Goal: Transaction & Acquisition: Purchase product/service

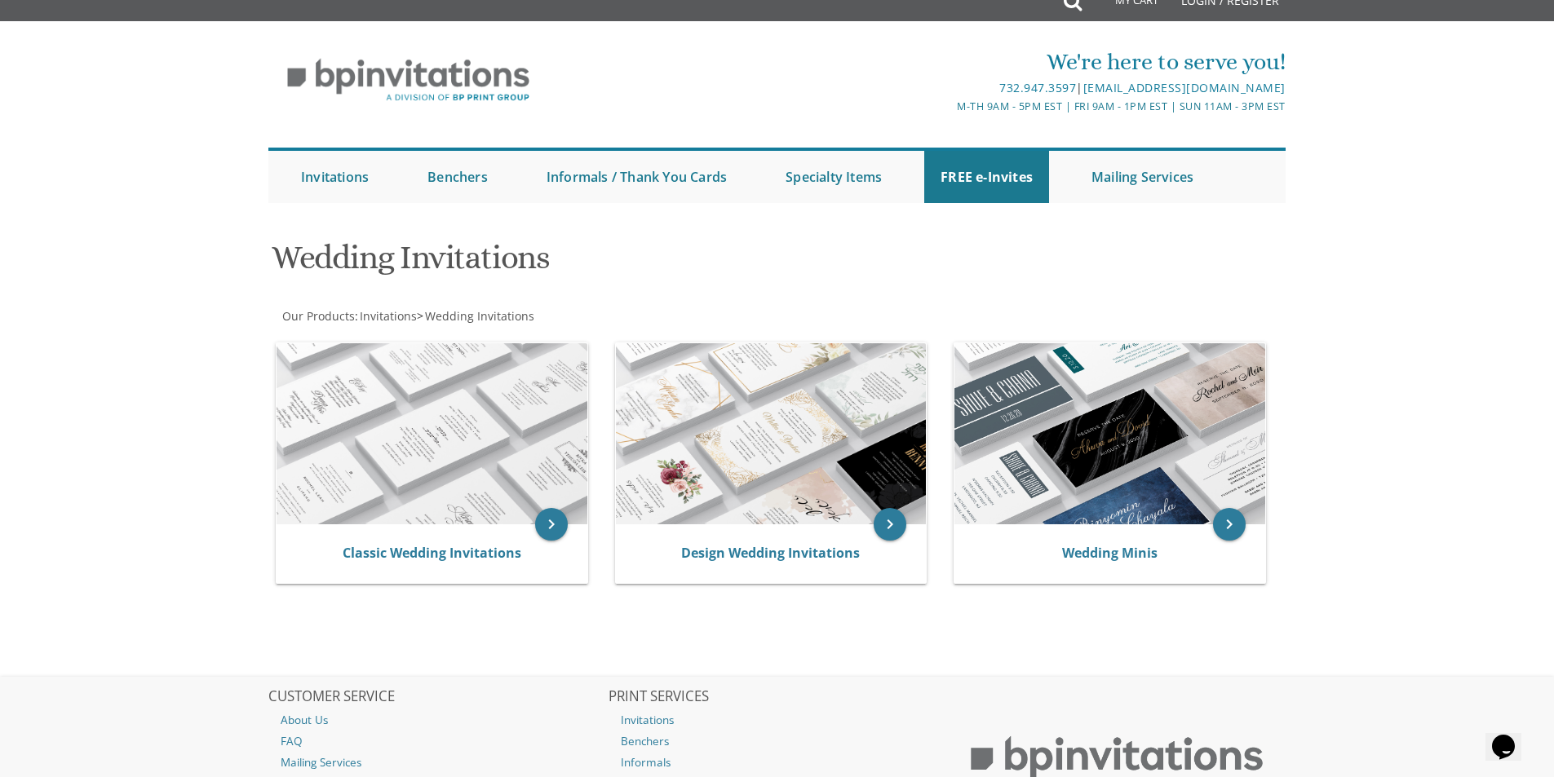
scroll to position [7, 0]
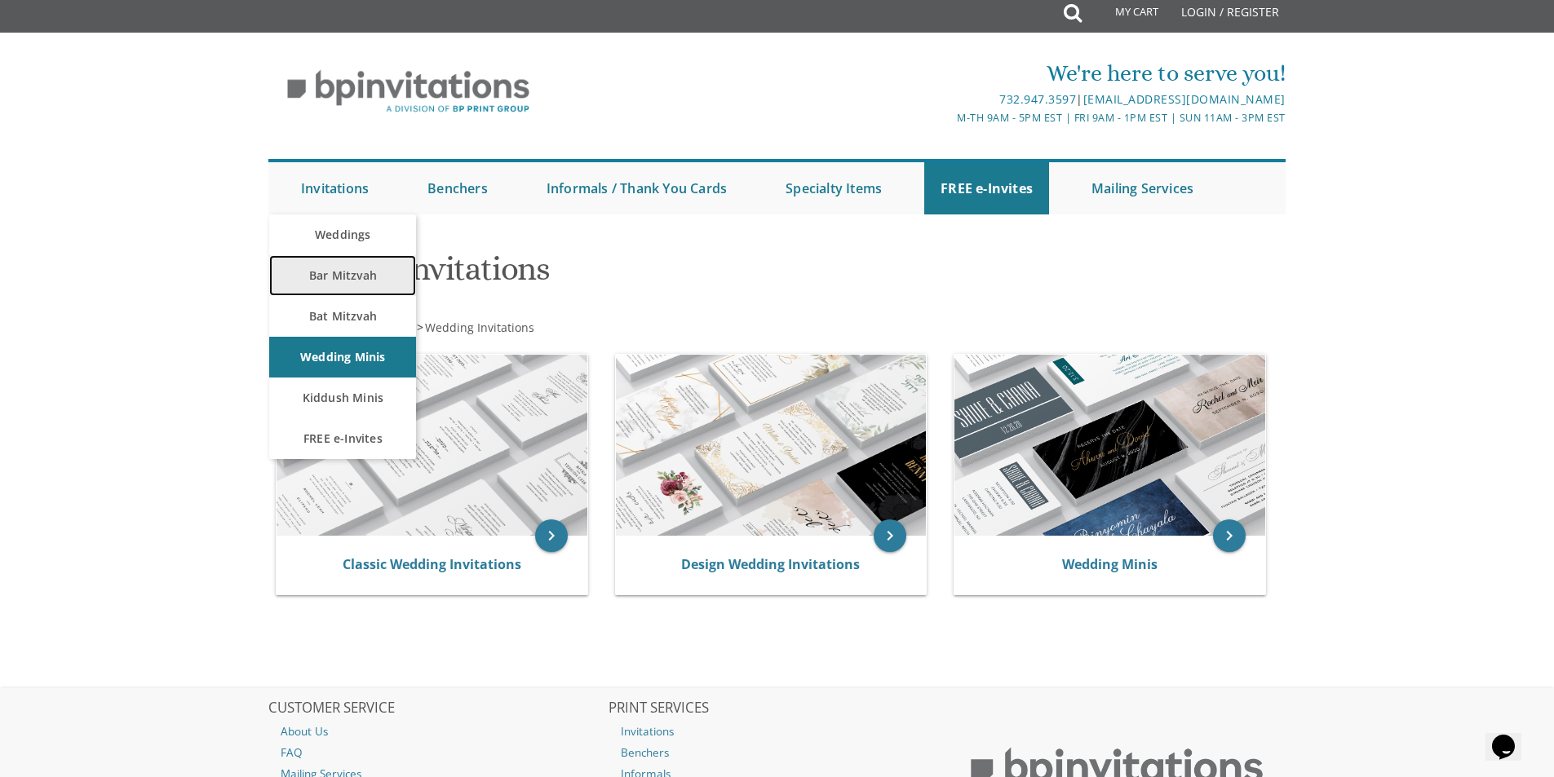
click at [345, 274] on link "Bar Mitzvah" at bounding box center [342, 275] width 147 height 41
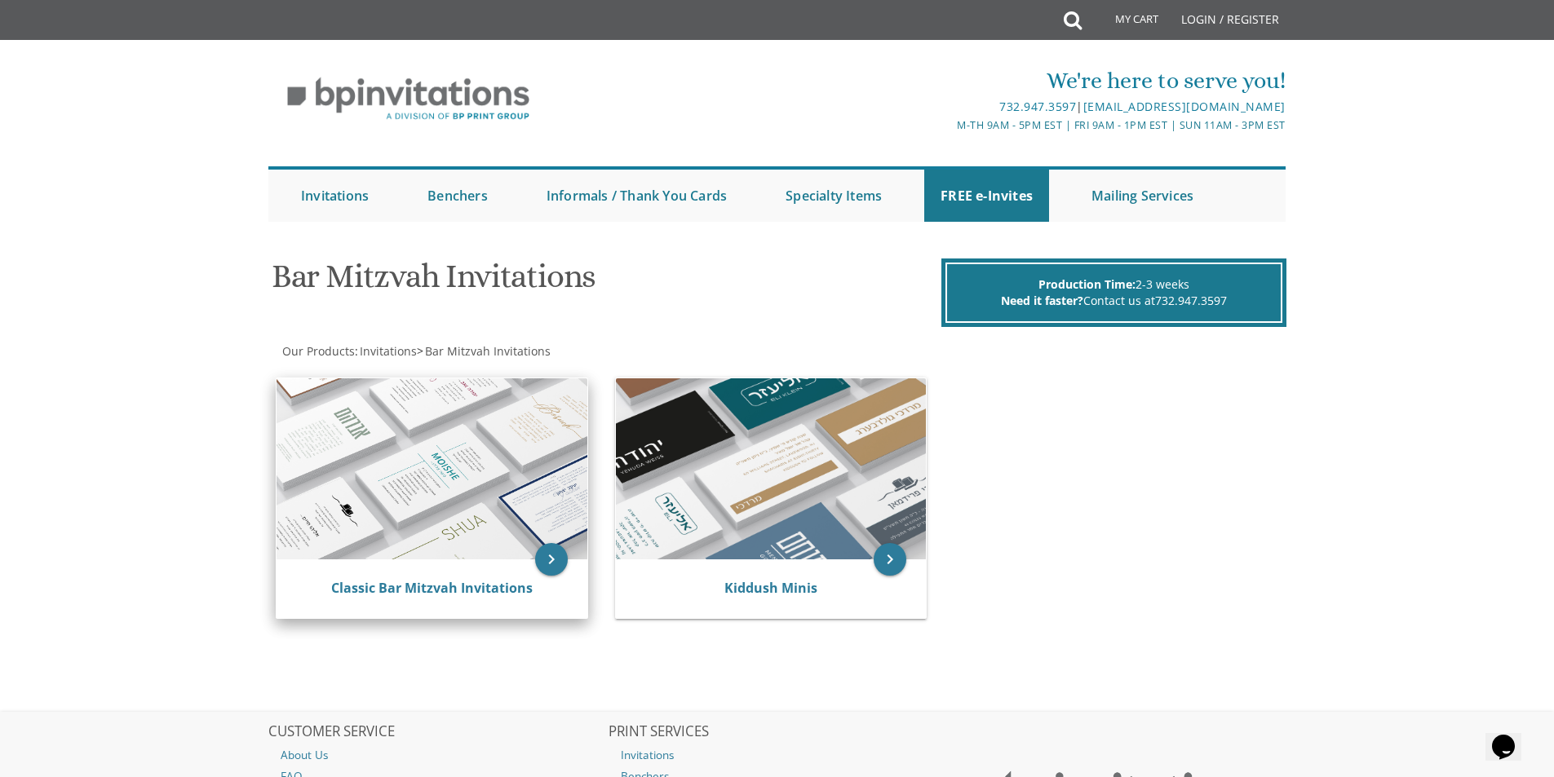
click at [489, 432] on img at bounding box center [432, 468] width 311 height 181
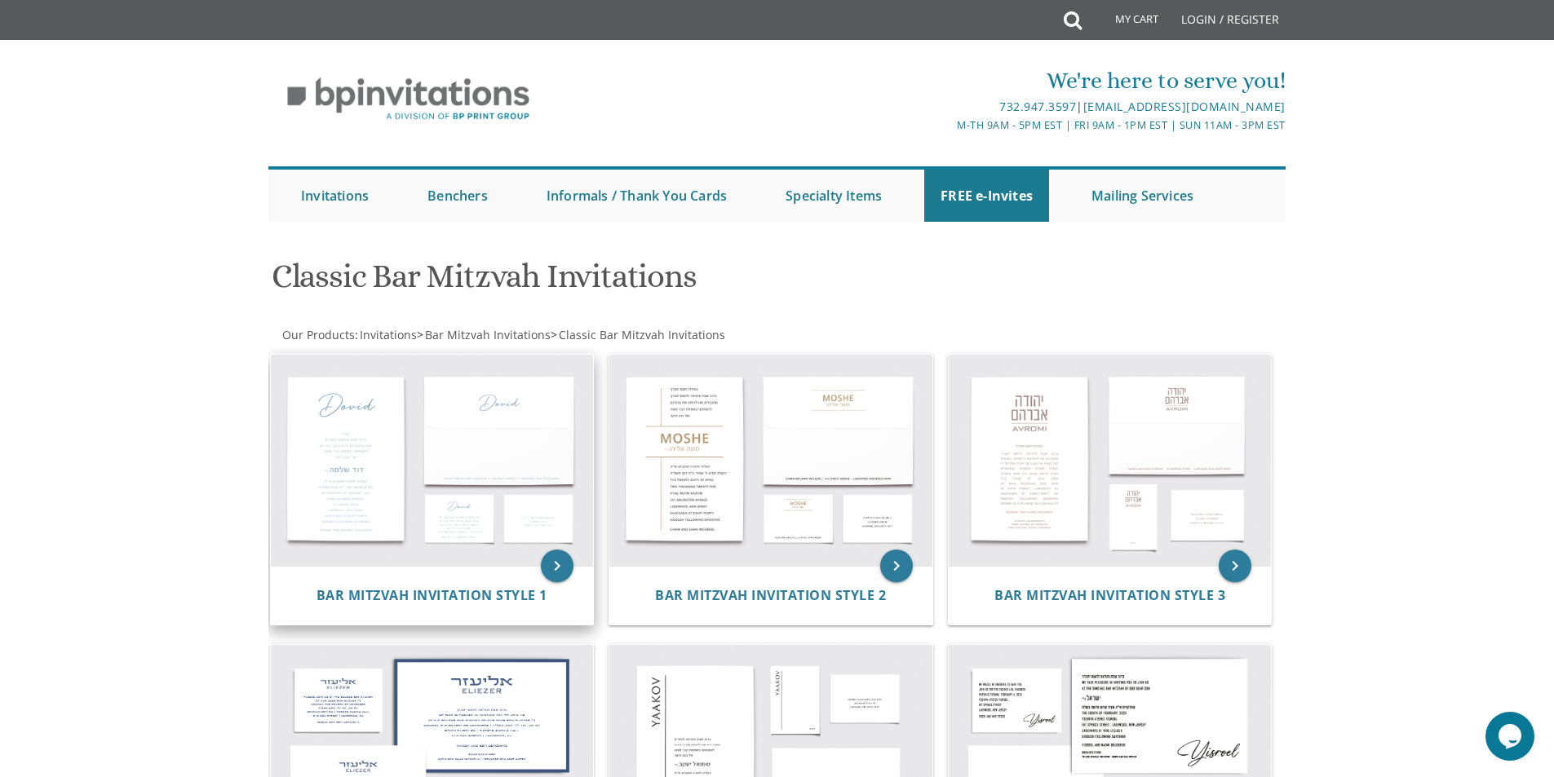
click at [455, 422] on img at bounding box center [432, 461] width 323 height 212
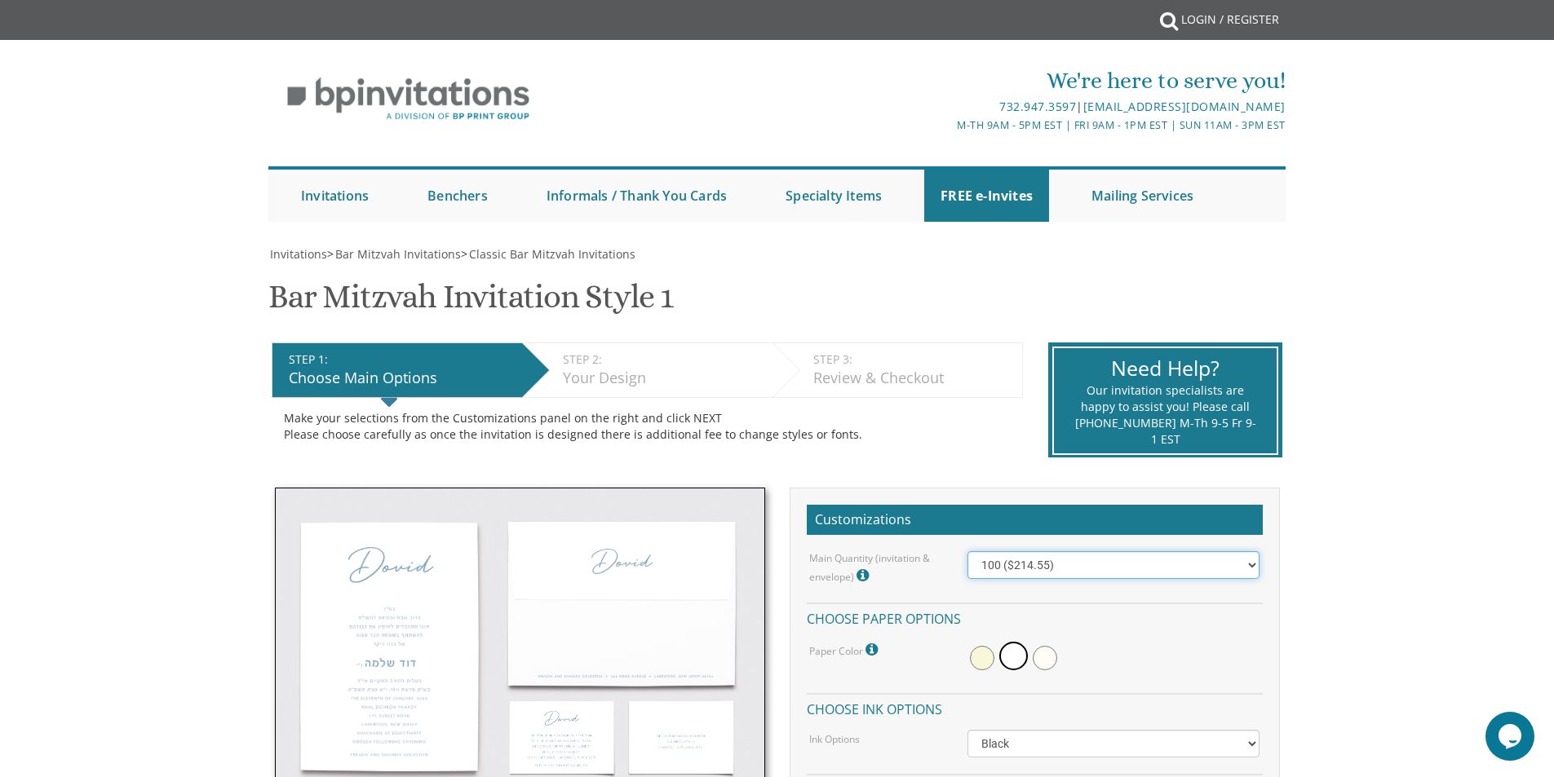
click at [1234, 571] on select "100 ($214.55) 200 ($254.60) 300 ($294.25) 400 ($333.55) 500 ($373.90) 600 ($413…" at bounding box center [1113, 565] width 292 height 28
select select "200"
click at [967, 551] on select "100 ($214.55) 200 ($254.60) 300 ($294.25) 400 ($333.55) 500 ($373.90) 600 ($413…" at bounding box center [1113, 565] width 292 height 28
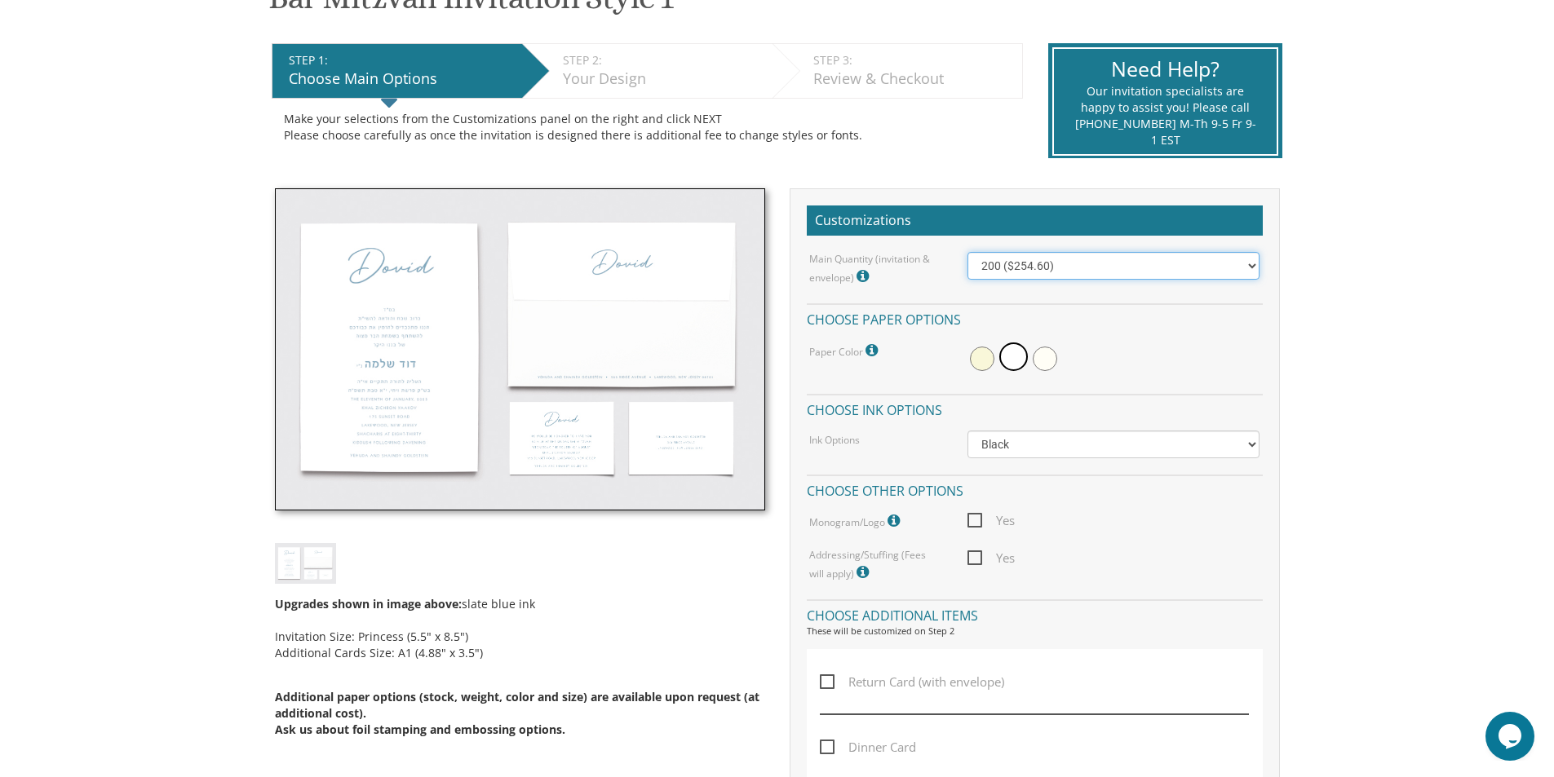
scroll to position [326, 0]
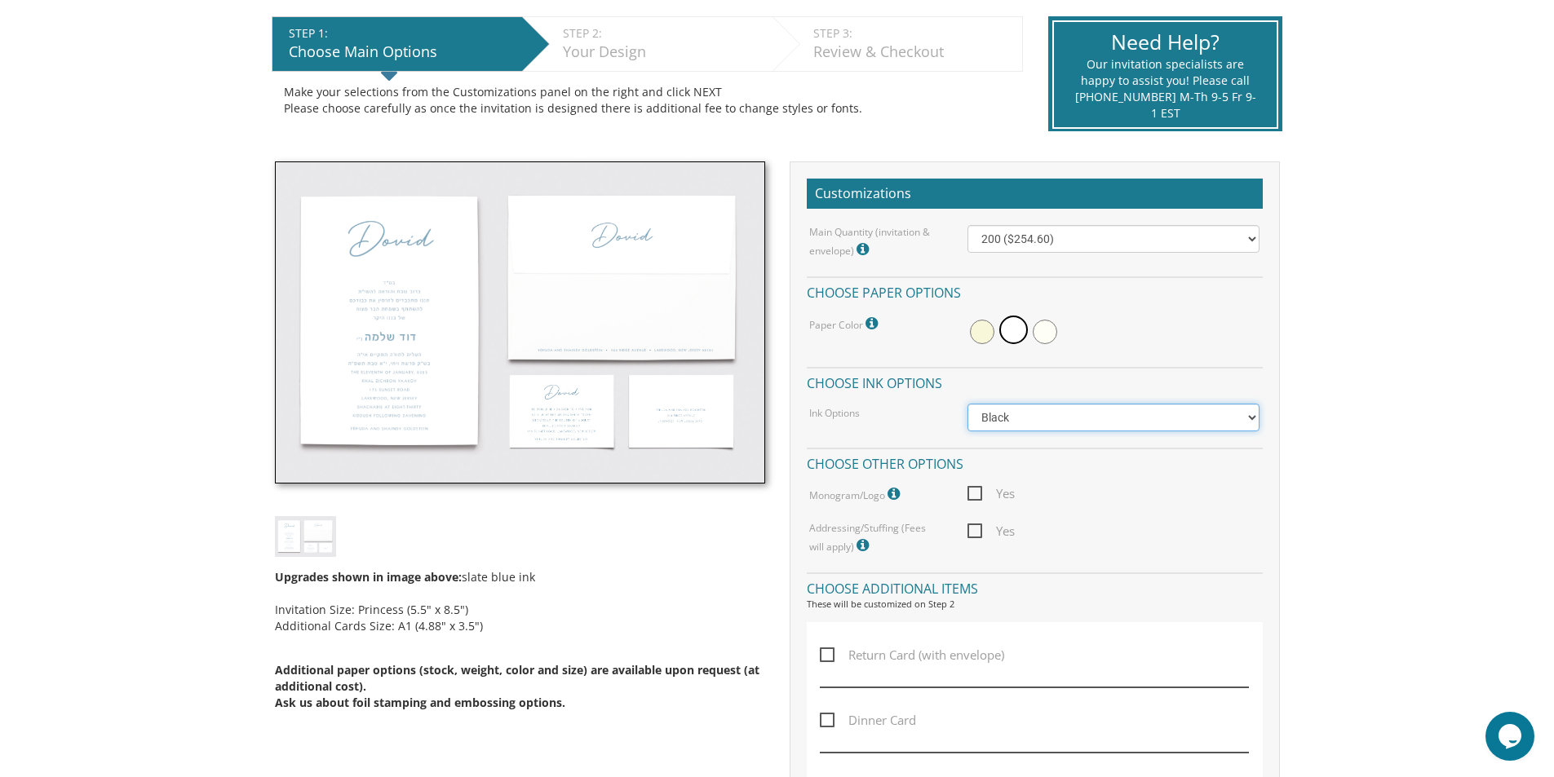
click at [1051, 421] on select "Black Colored Ink ($65.00) Black + One Color ($100.00) Two Colors ($165.00)" at bounding box center [1113, 418] width 292 height 28
click at [1355, 422] on body "My Cart {{shoppingcart.totalQuantityDisplay}} Total: {{shoppingcart.subtotal}} …" at bounding box center [777, 790] width 1554 height 2232
click at [977, 489] on span "Yes" at bounding box center [990, 494] width 47 height 20
click at [977, 489] on input "Yes" at bounding box center [972, 492] width 11 height 11
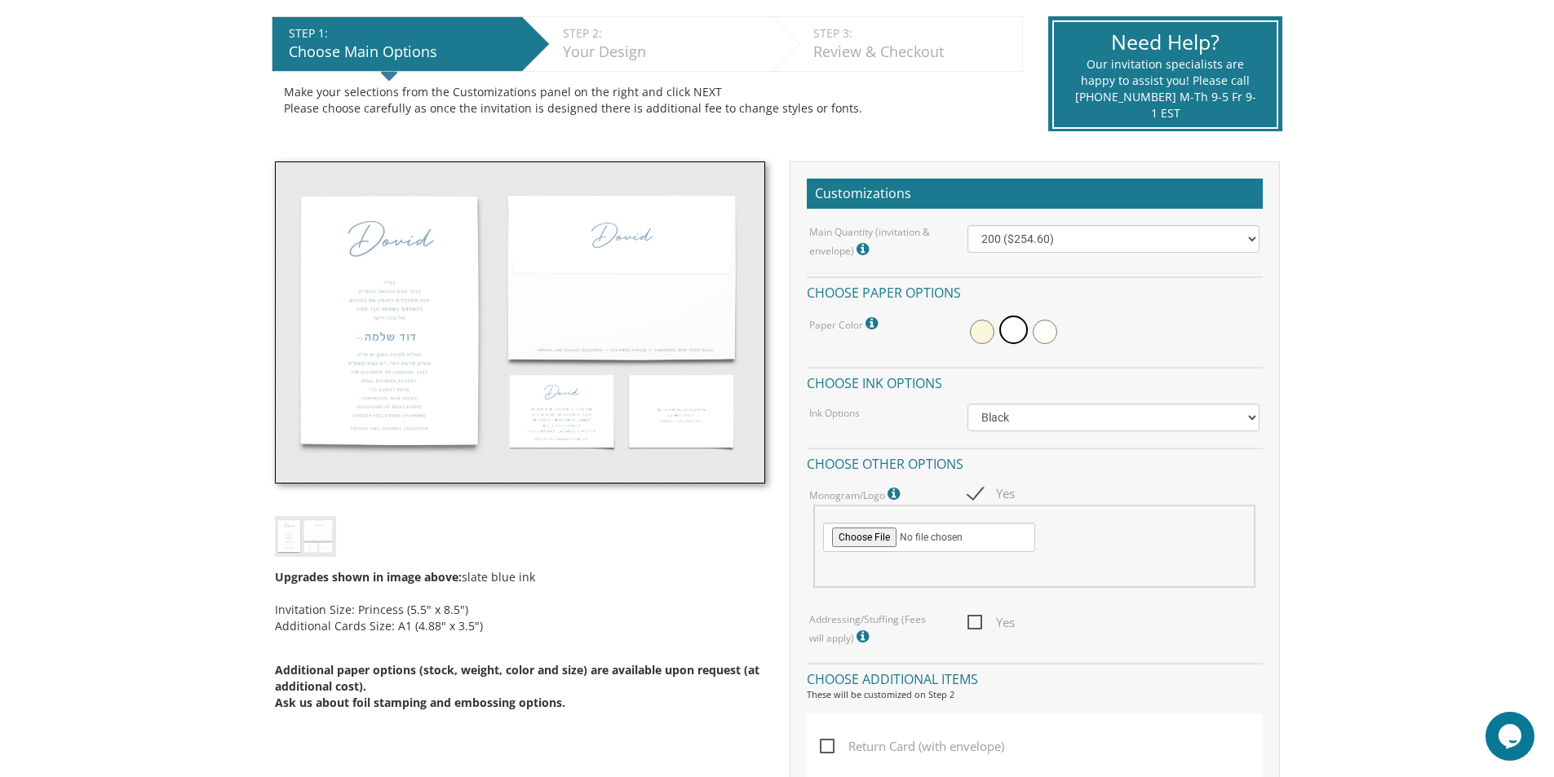
click at [978, 493] on span "Yes" at bounding box center [990, 494] width 47 height 20
click at [978, 493] on input "Yes" at bounding box center [972, 492] width 11 height 11
checkbox input "false"
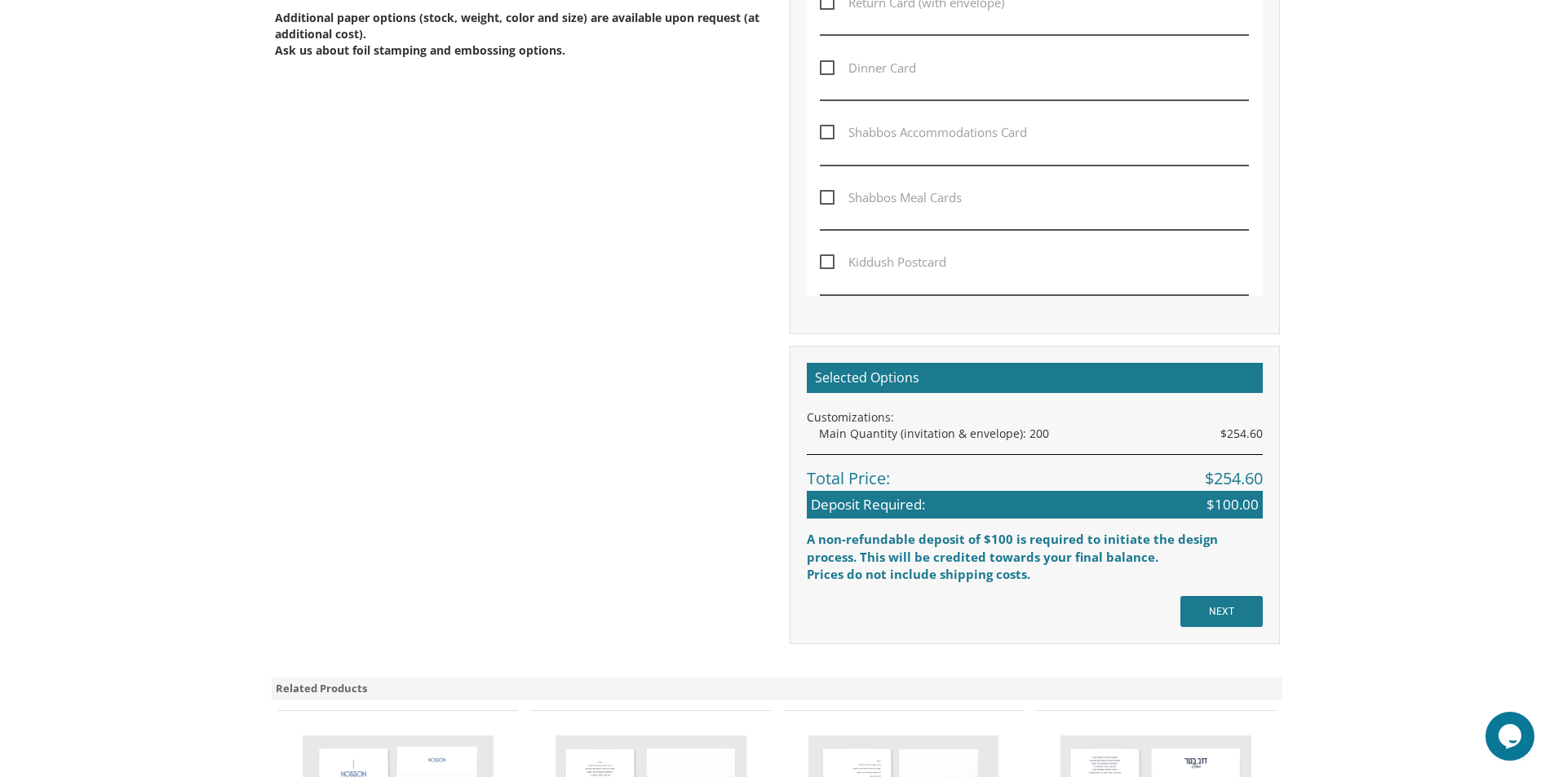
scroll to position [1142, 0]
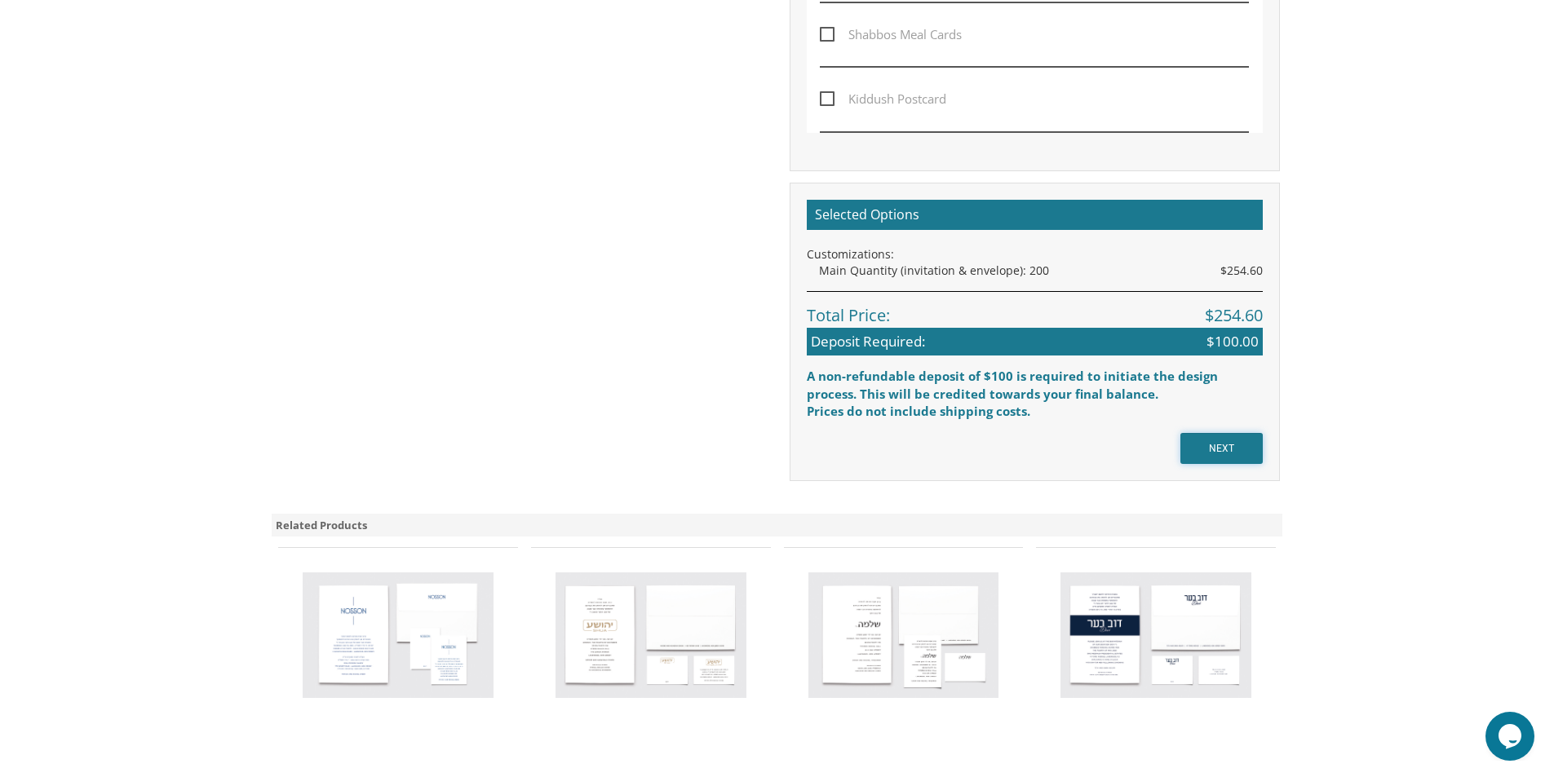
click at [1218, 446] on input "NEXT" at bounding box center [1221, 448] width 82 height 31
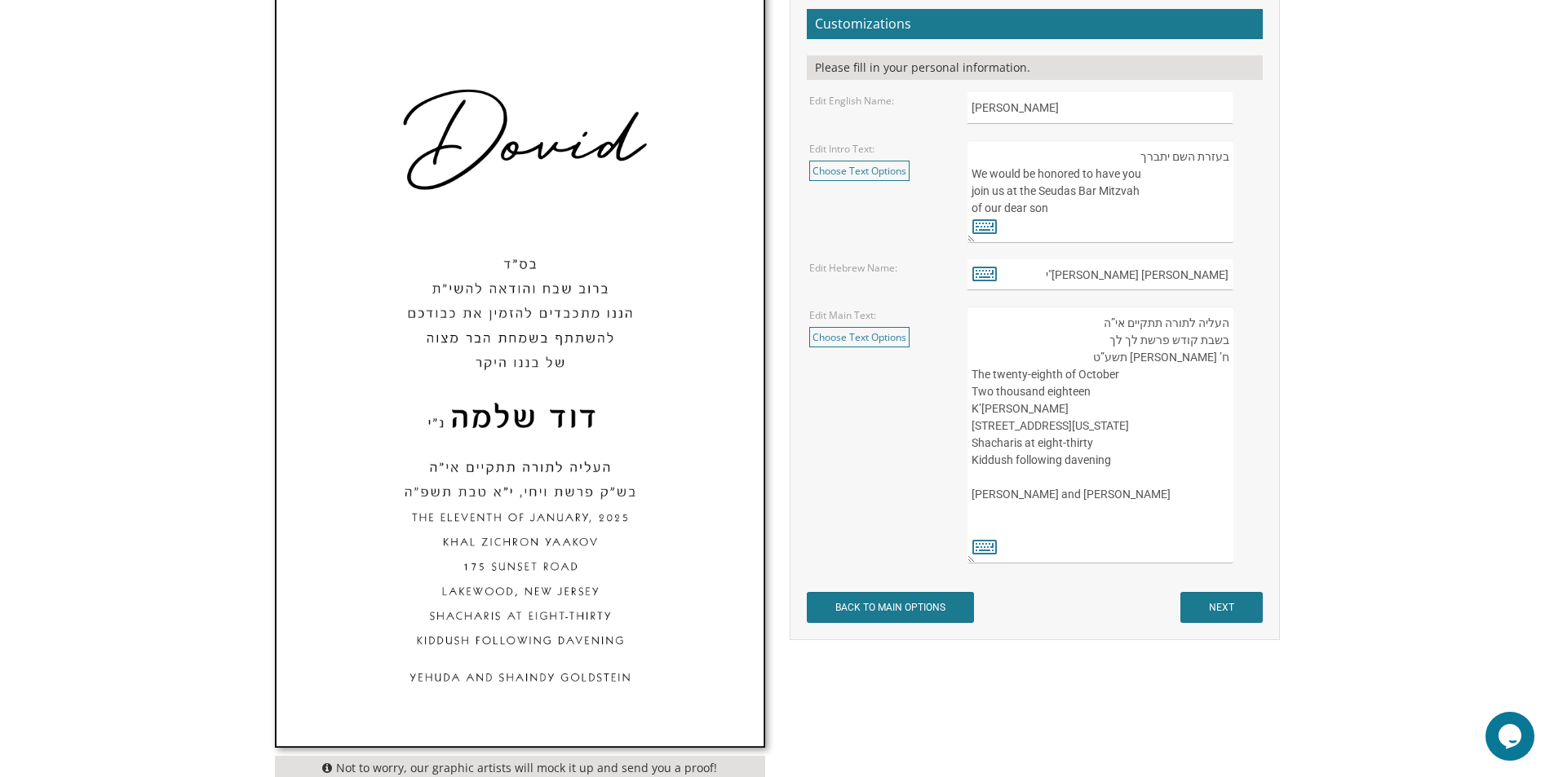
scroll to position [489, 0]
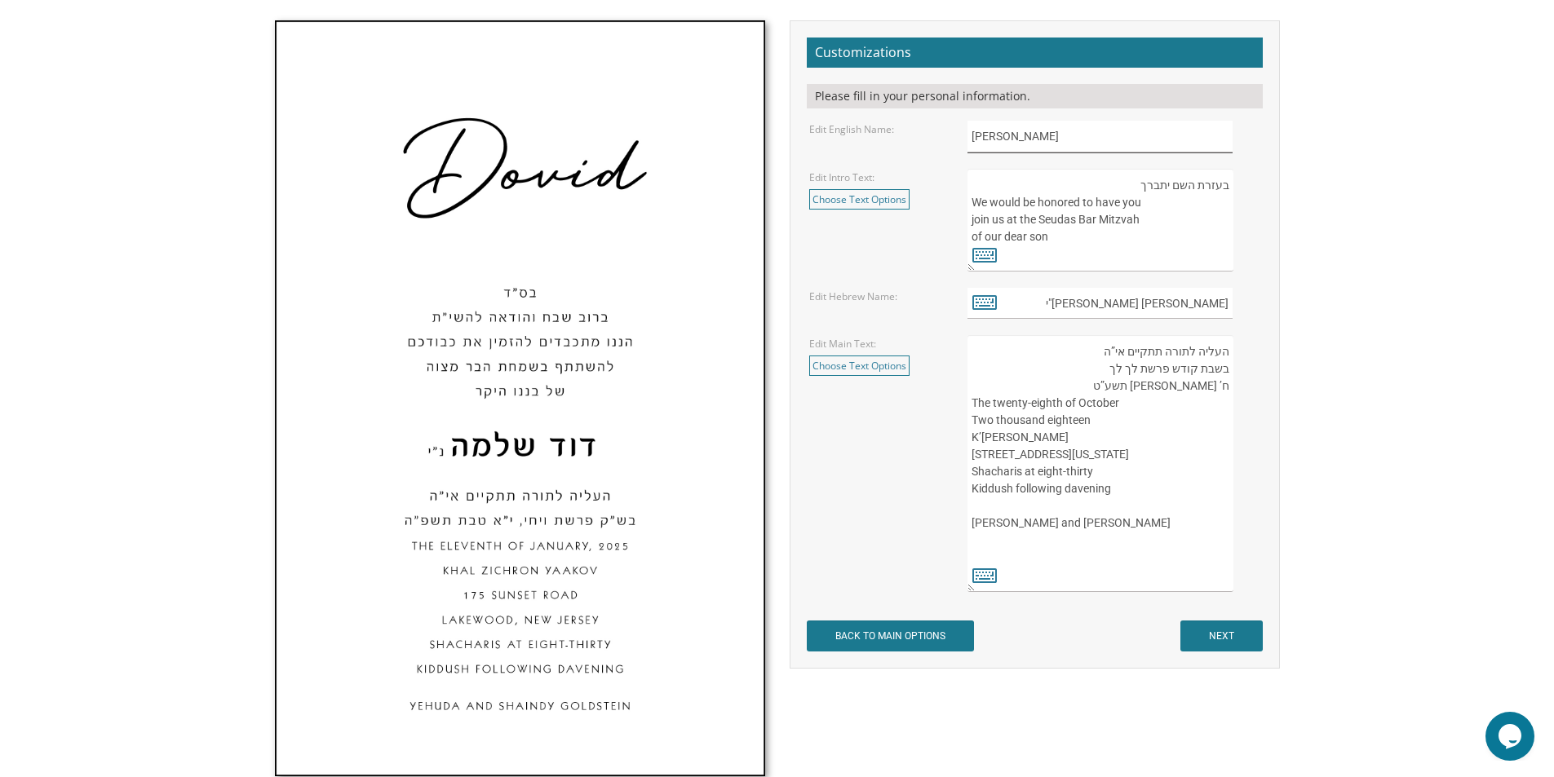
click at [1053, 140] on input "Dovid" at bounding box center [1099, 137] width 265 height 32
drag, startPoint x: 1054, startPoint y: 139, endPoint x: 984, endPoint y: 138, distance: 69.3
click at [984, 138] on input "Dovid" at bounding box center [1099, 137] width 265 height 32
type input "Baruch"
click at [1238, 200] on div "בעזרת השם יתברך We would be honored to have you join us at the Seudas Bar Mitzv…" at bounding box center [1113, 220] width 292 height 103
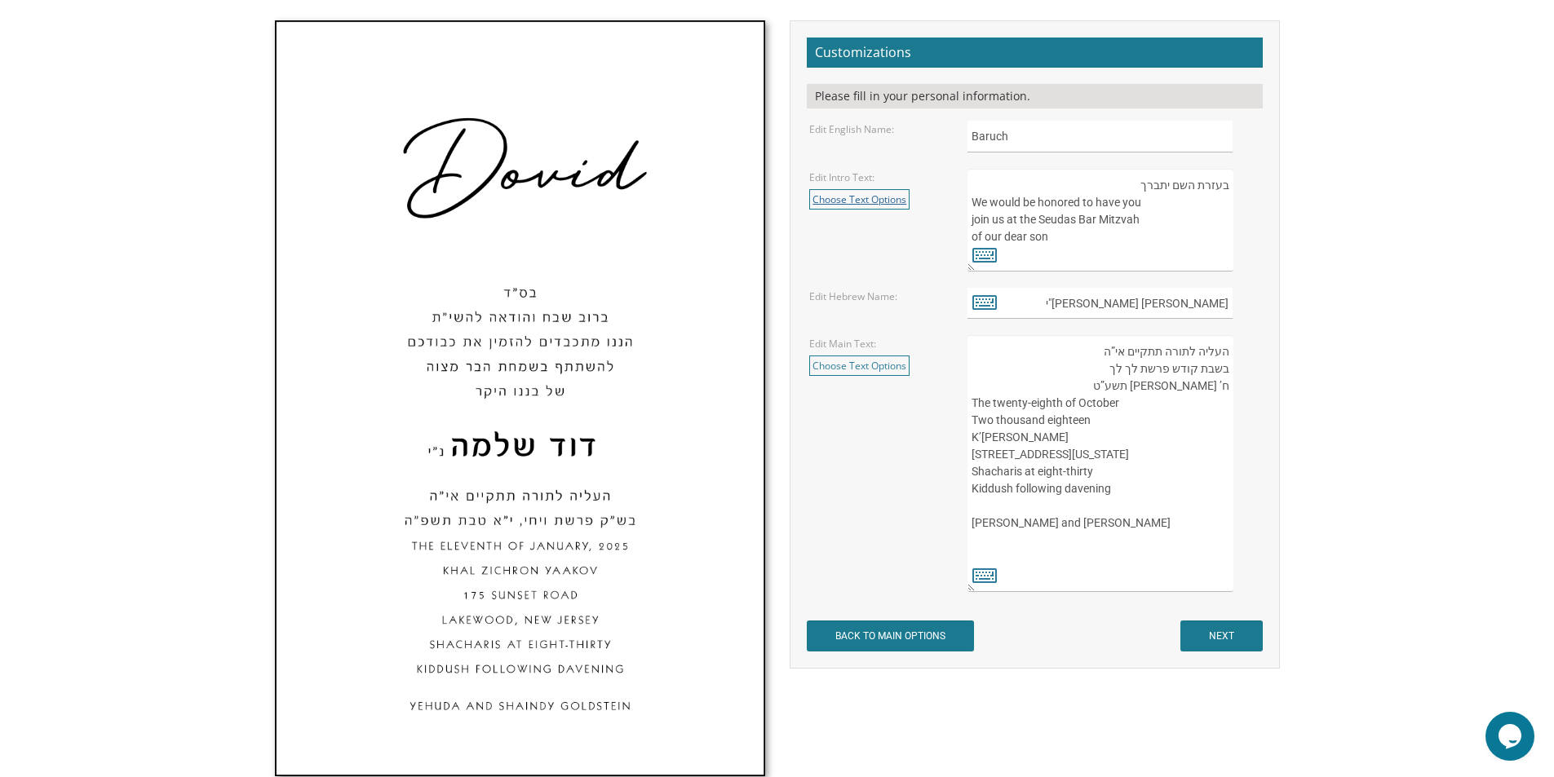
click at [876, 204] on link "Choose Text Options" at bounding box center [859, 199] width 100 height 20
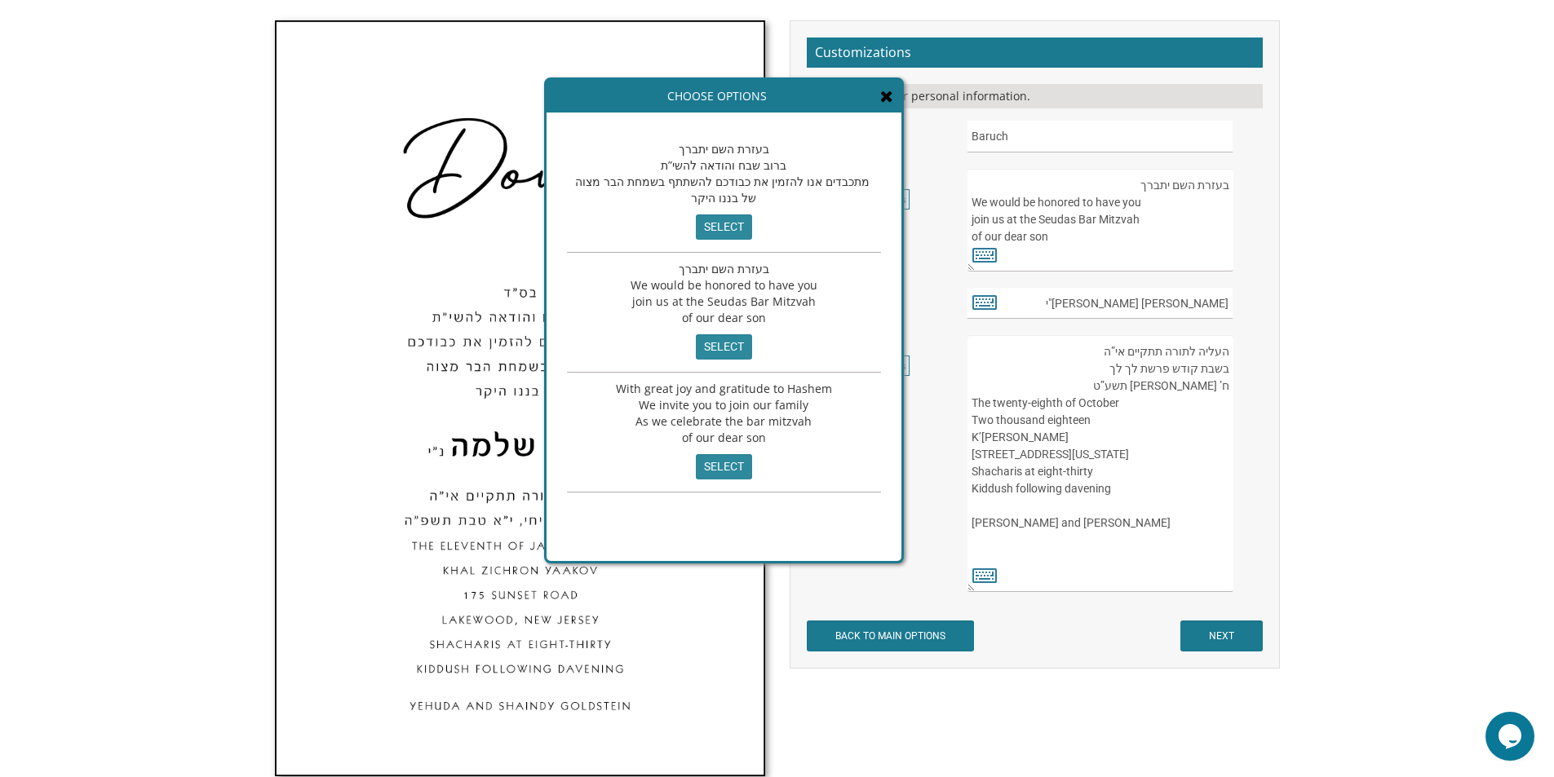
click at [756, 99] on div "Choose Options" at bounding box center [723, 96] width 355 height 33
click at [717, 228] on input "select" at bounding box center [724, 227] width 56 height 25
type textarea "בעזרת השם יתברך ברוב שבח והודאה להשי”ת מתכבדים אנו להזמין את כבודכם להשתתף בשמח…"
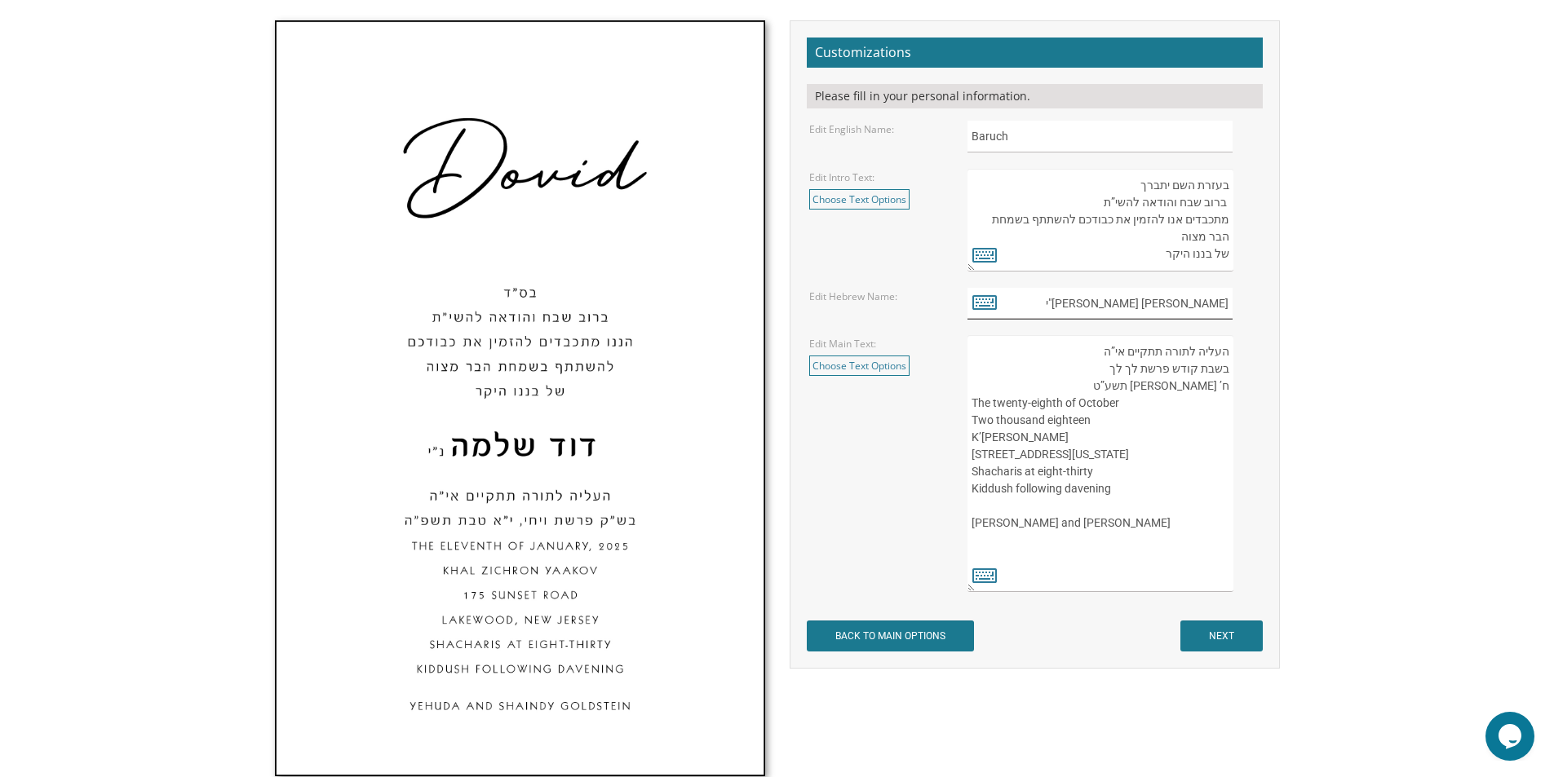
click at [1175, 305] on input "דוד שלמה נ"י" at bounding box center [1099, 304] width 265 height 32
click at [981, 299] on icon at bounding box center [984, 301] width 24 height 23
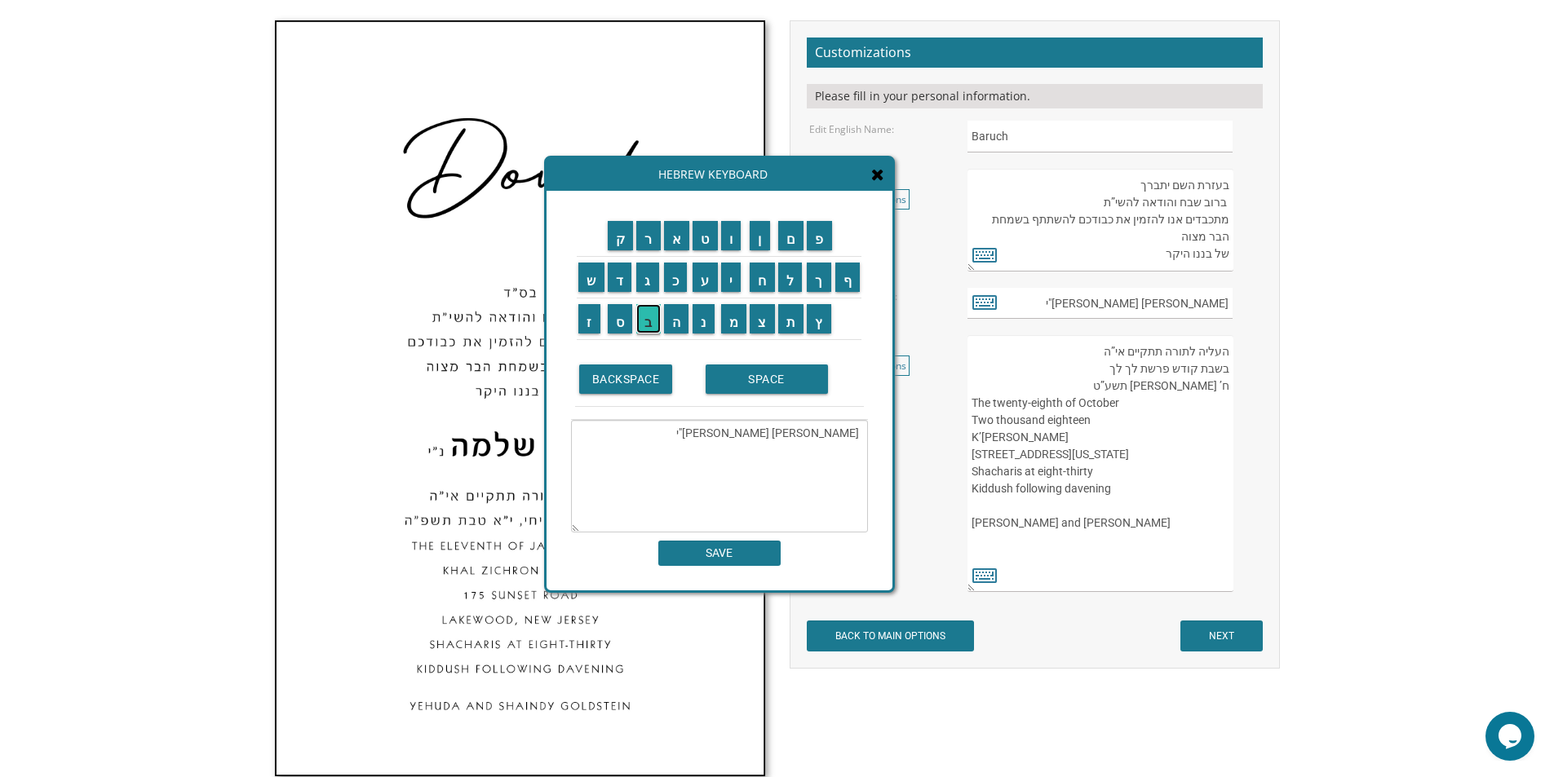
click at [648, 328] on input "ב" at bounding box center [648, 318] width 24 height 29
type textarea "ד"
click at [653, 332] on input "ב" at bounding box center [648, 318] width 24 height 29
click at [647, 239] on input "ר" at bounding box center [648, 235] width 24 height 29
click at [733, 242] on input "ו" at bounding box center [731, 235] width 20 height 29
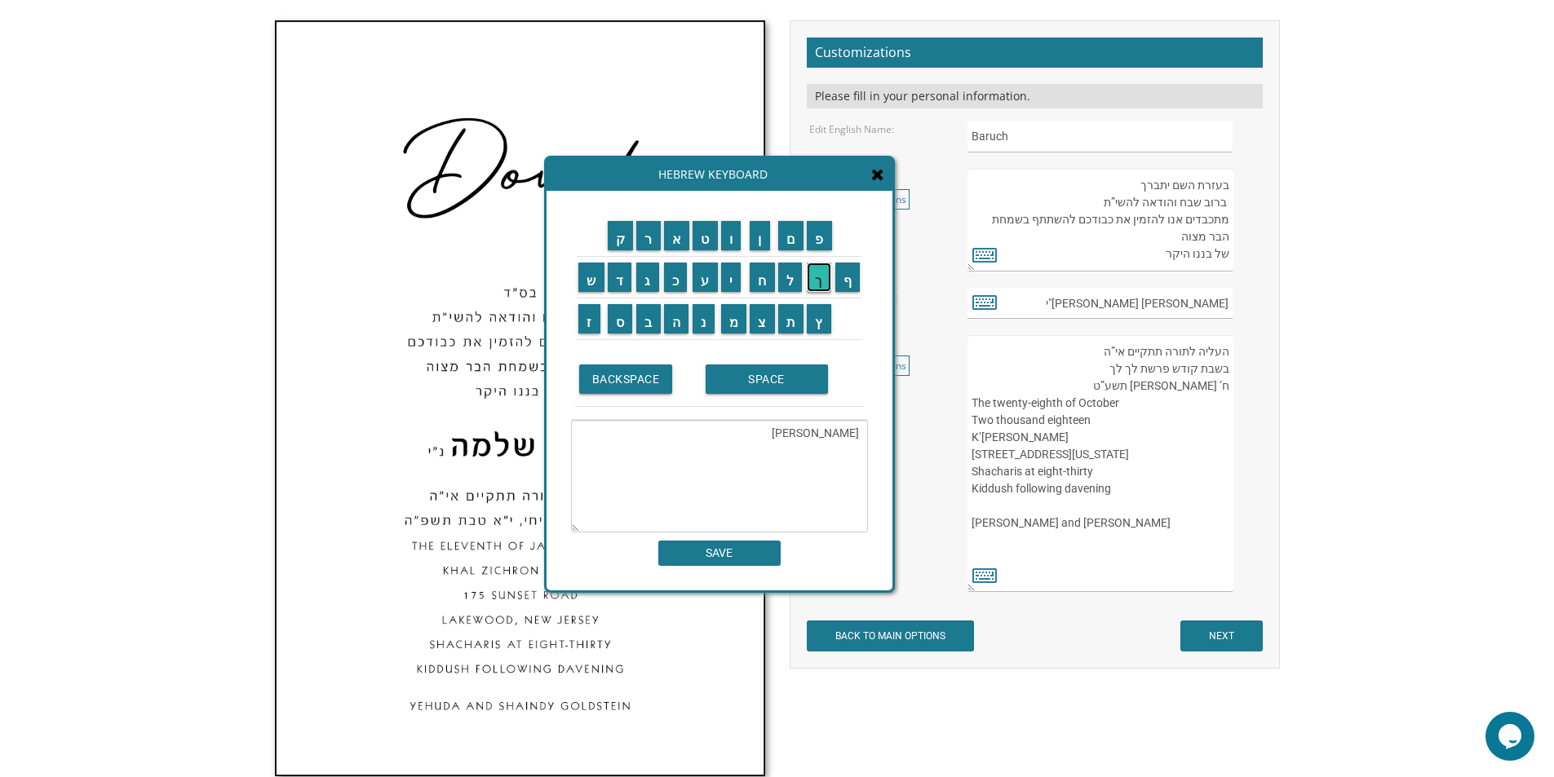
click at [821, 288] on input "ך" at bounding box center [819, 277] width 24 height 29
type textarea "ברוך"
click at [724, 551] on input "SAVE" at bounding box center [719, 553] width 122 height 25
type input "ברוך"
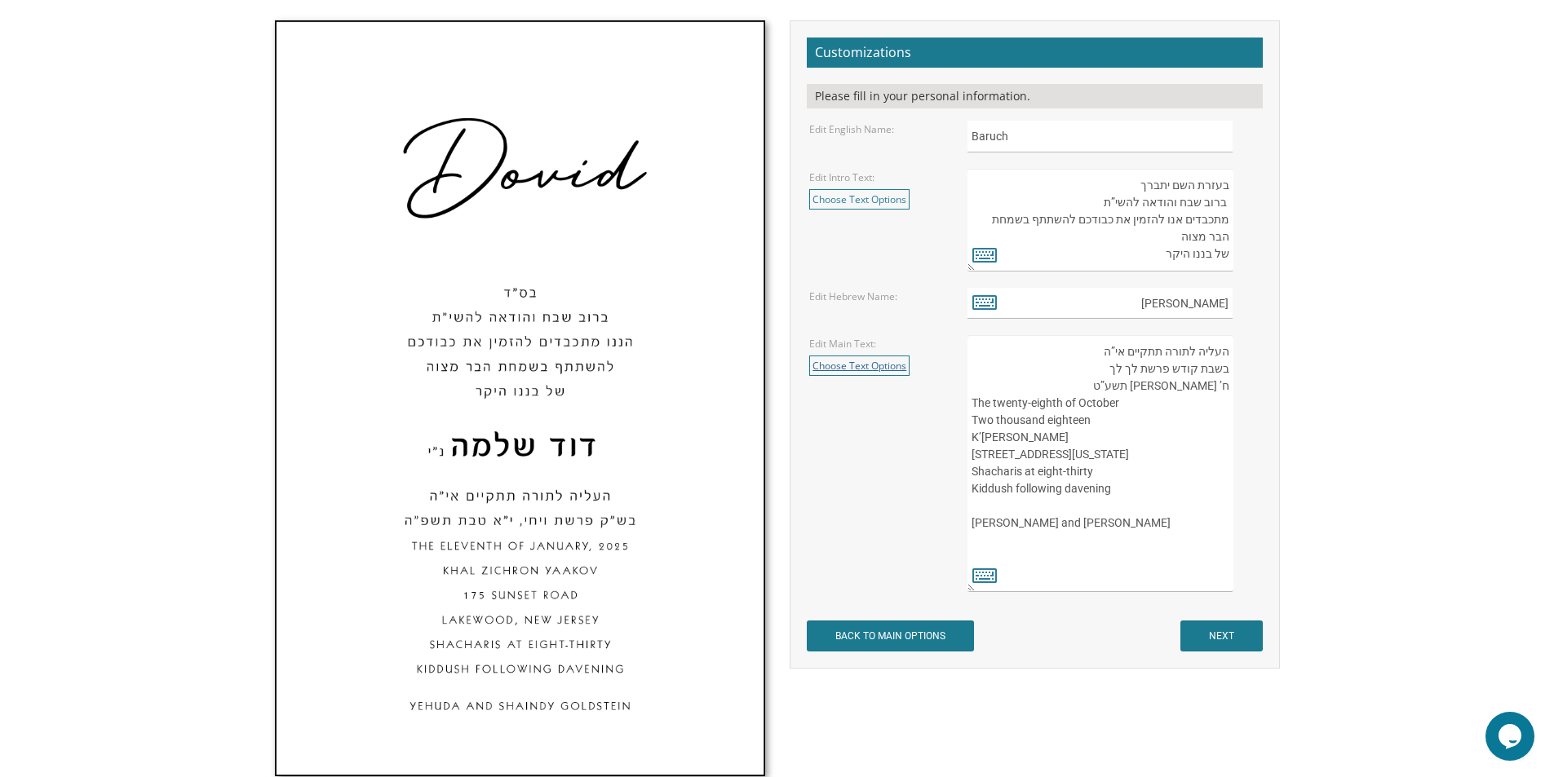
click at [875, 368] on link "Choose Text Options" at bounding box center [859, 366] width 100 height 20
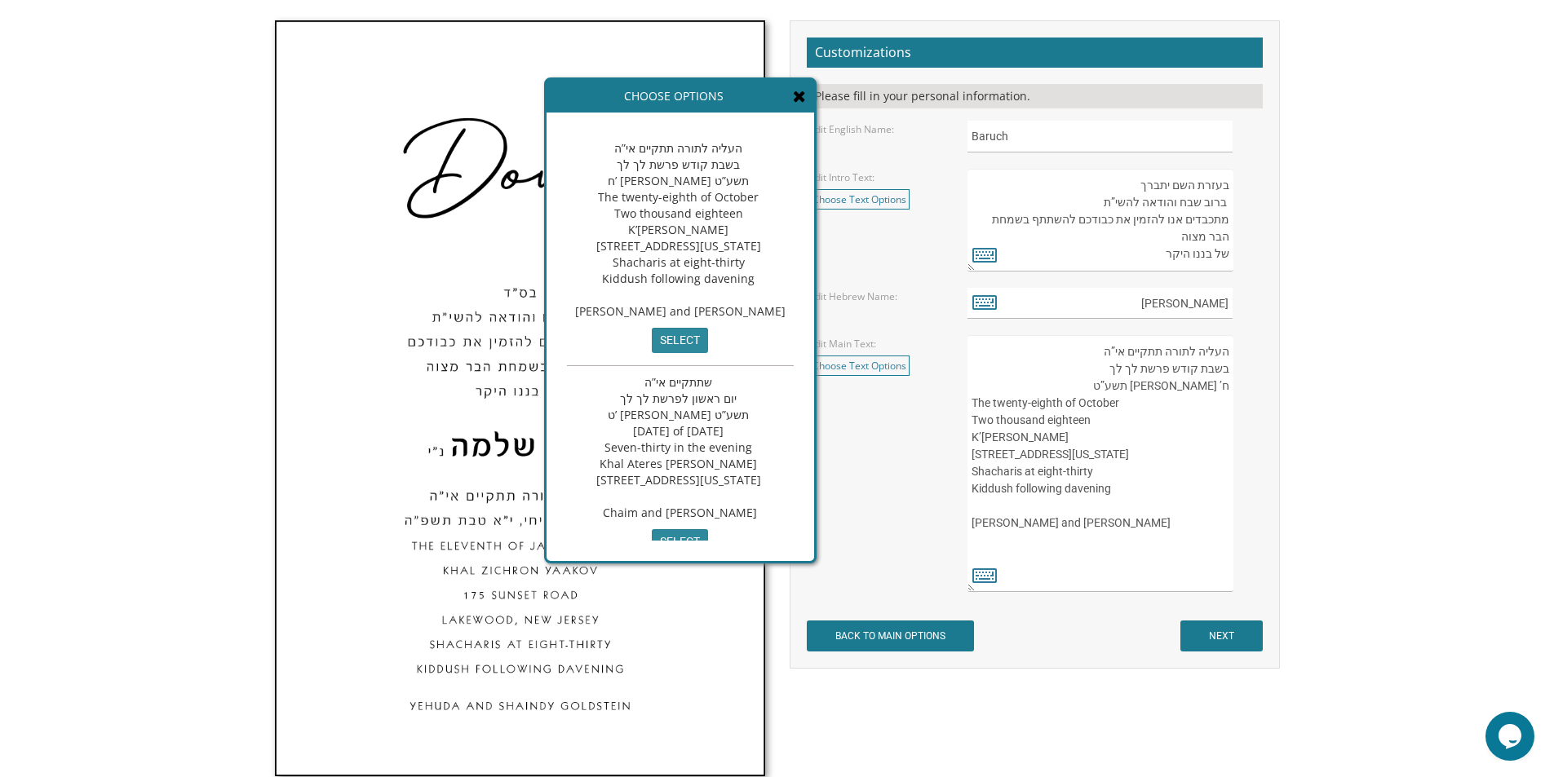
scroll to position [0, 0]
click at [708, 354] on input "select" at bounding box center [680, 341] width 56 height 25
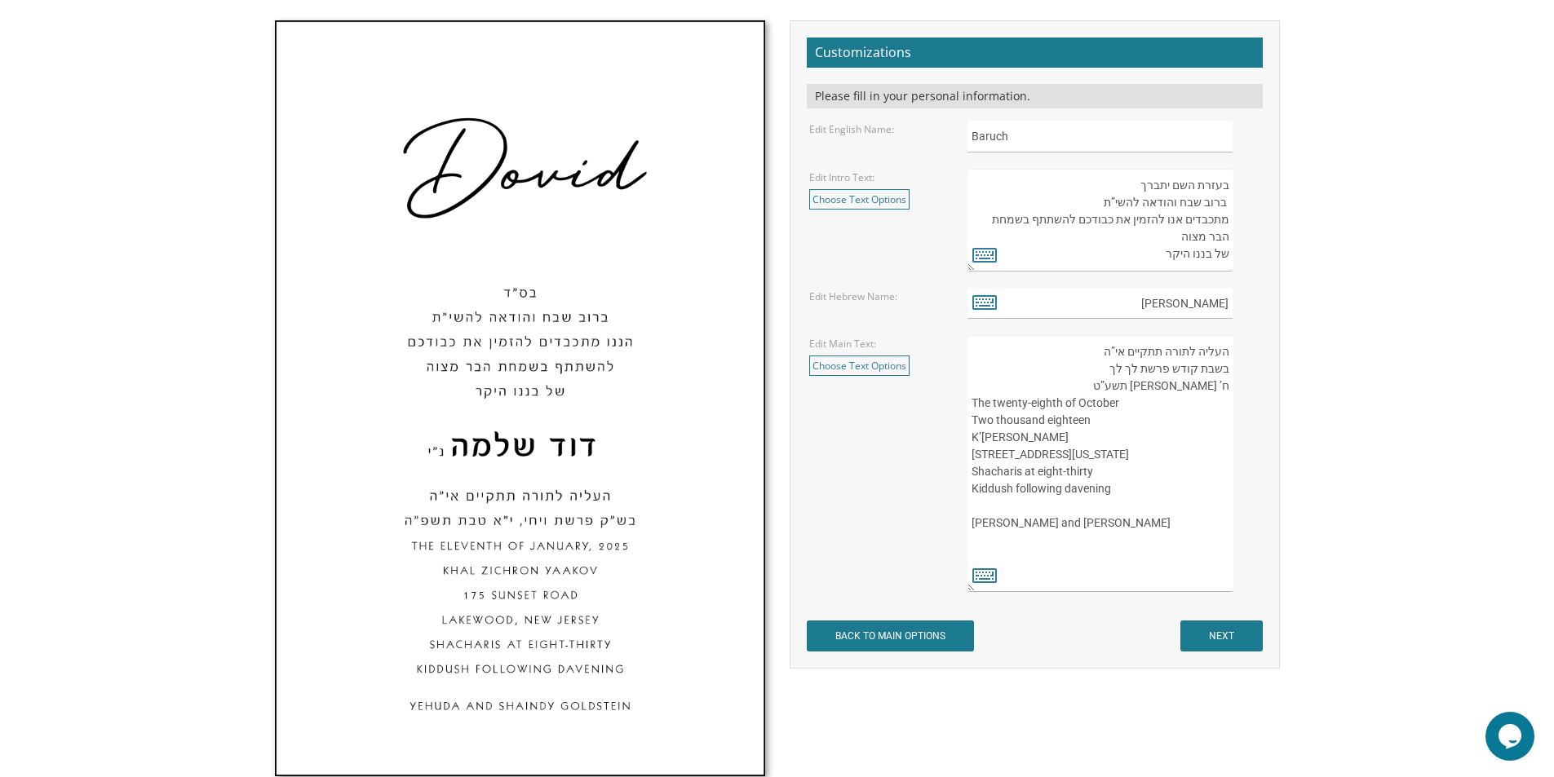
click at [1230, 391] on textarea "העליה לתורה תתקיים אי”ה בשבת קודש פרשת לך לך ח’ חשון תשע”ט The twenty-eighth of…" at bounding box center [1099, 463] width 265 height 257
click at [993, 574] on icon at bounding box center [984, 575] width 24 height 23
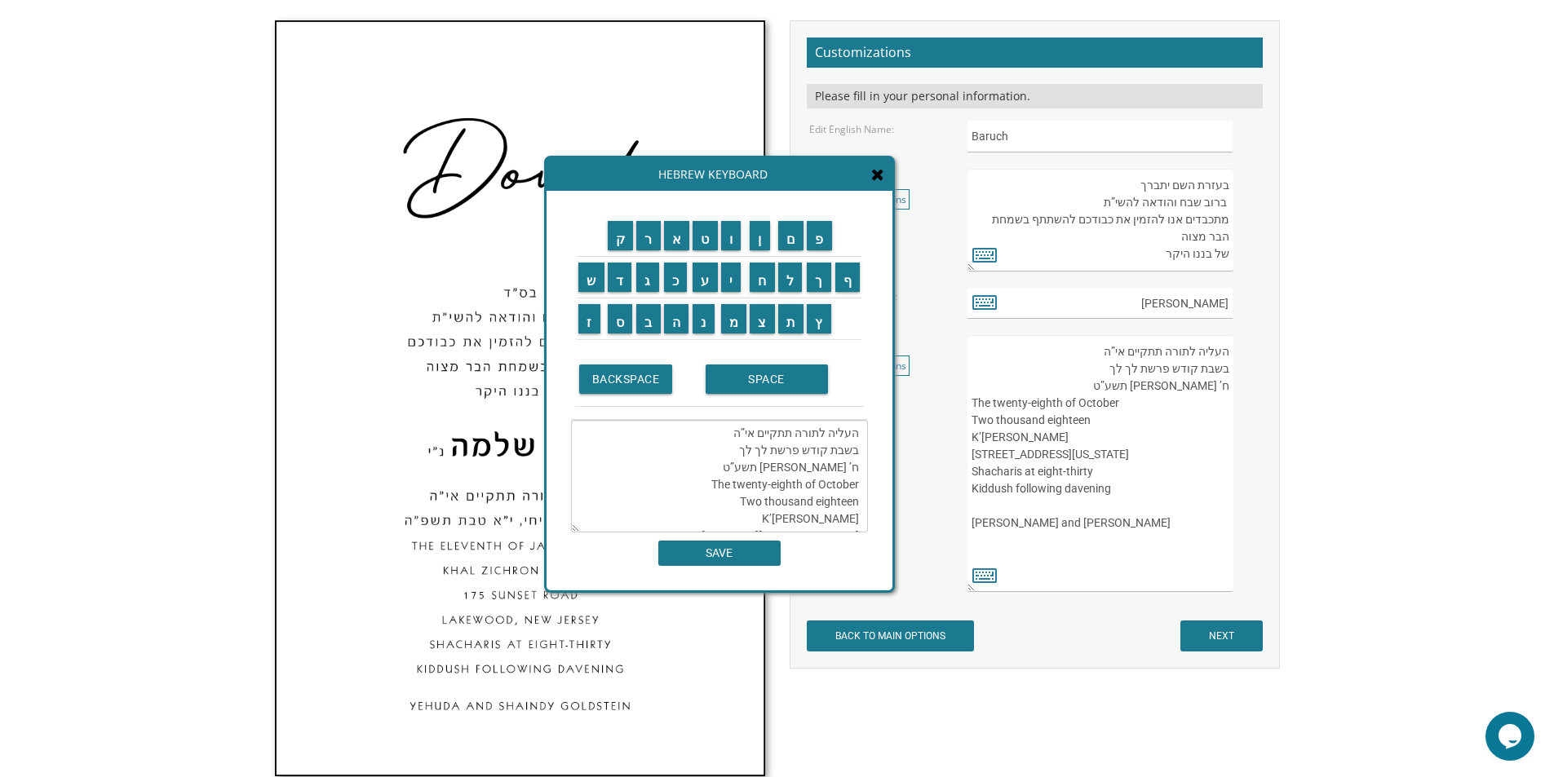
click at [854, 467] on textarea "העליה לתורה תתקיים אי”ה בשבת קודש פרשת לך לך ח’ חשון תשע”ט The twenty-eighth of…" at bounding box center [719, 476] width 297 height 113
click at [737, 281] on input "י" at bounding box center [731, 277] width 20 height 29
click at [807, 471] on textarea "העליה לתורה תתקיים אי”ה בשבת קודש פרשת לך לך י' חשון תשע”ט The twenty-eighth of…" at bounding box center [719, 476] width 297 height 113
click at [821, 248] on input "פ" at bounding box center [819, 235] width 25 height 29
click at [734, 246] on input "ו" at bounding box center [731, 235] width 20 height 29
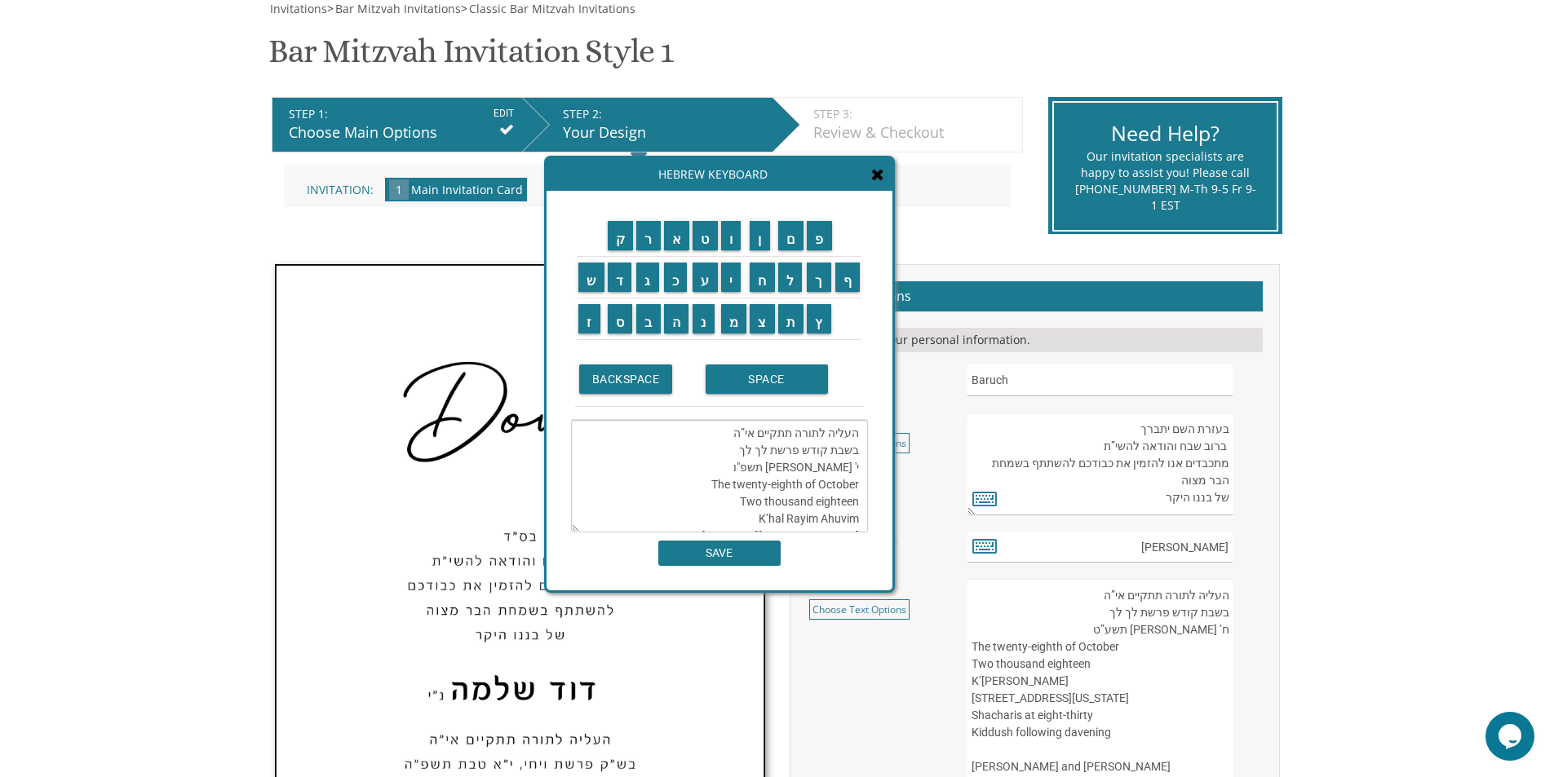
scroll to position [245, 0]
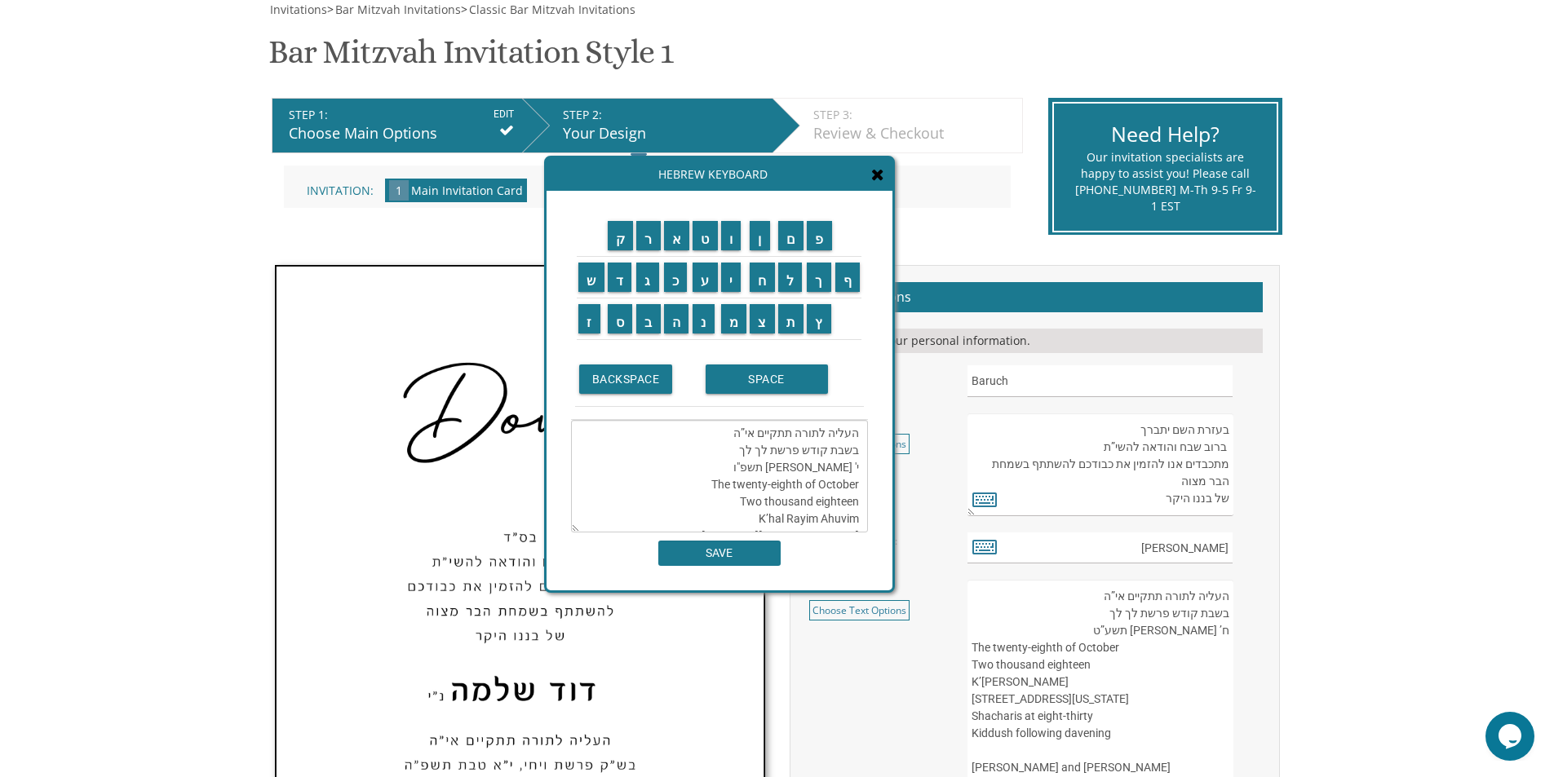
drag, startPoint x: 799, startPoint y: 485, endPoint x: 732, endPoint y: 491, distance: 67.1
click at [732, 491] on textarea "העליה לתורה תתקיים אי”ה בשבת קודש פרשת לך לך י' חשון תשפ"ו The twenty-eighth of…" at bounding box center [719, 476] width 297 height 113
click at [816, 503] on textarea "העליה לתורה תתקיים אי”ה בשבת קודש פרשת לך לך י' חשון תשפ"ו The first of Novembe…" at bounding box center [719, 476] width 297 height 113
type textarea "העליה לתורה תתקיים אי”ה בשבת קודש פרשת לך לך י' חשון תשפ"ו The first of Novembe…"
click at [707, 558] on input "SAVE" at bounding box center [719, 553] width 122 height 25
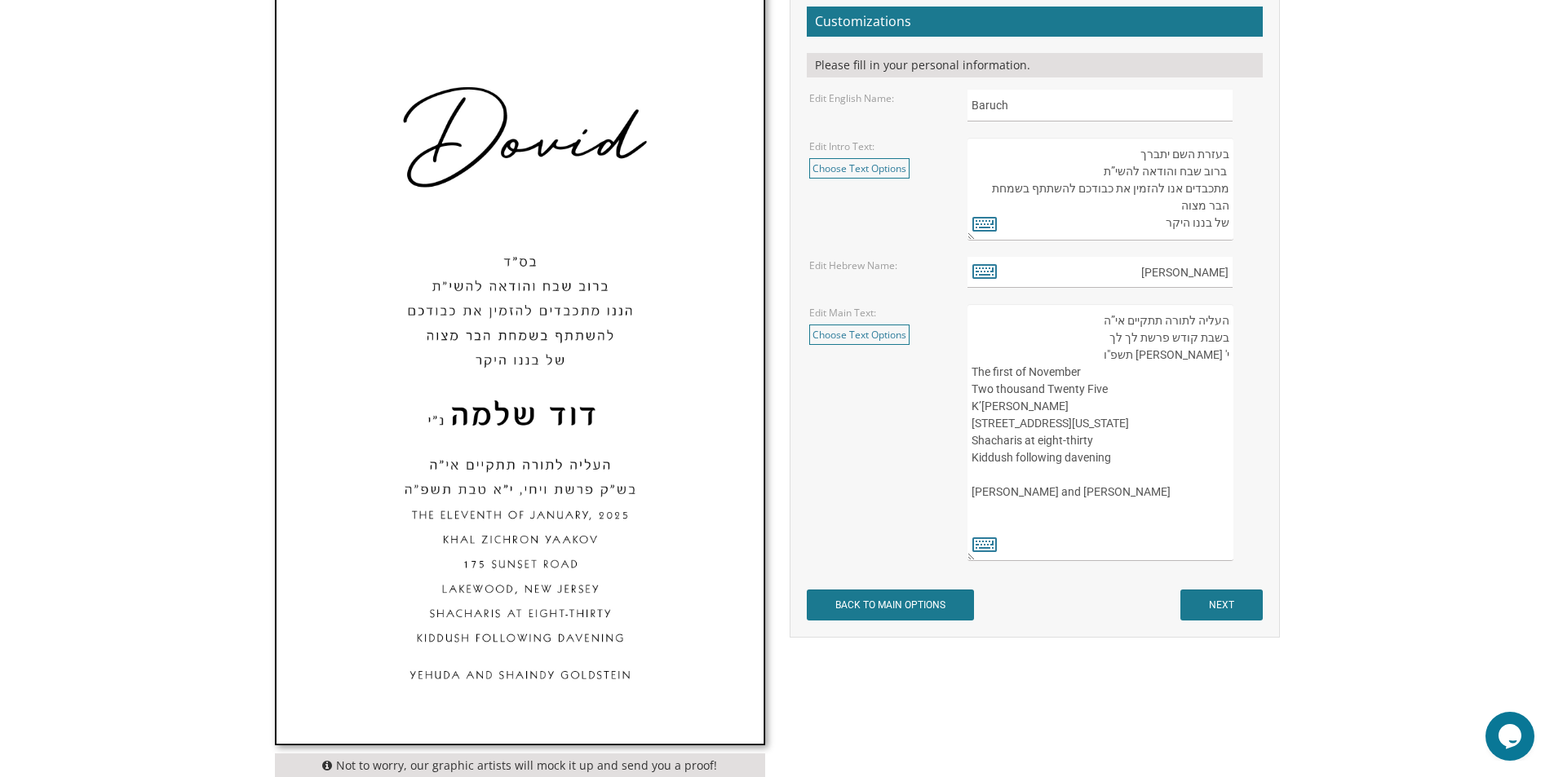
scroll to position [513, 0]
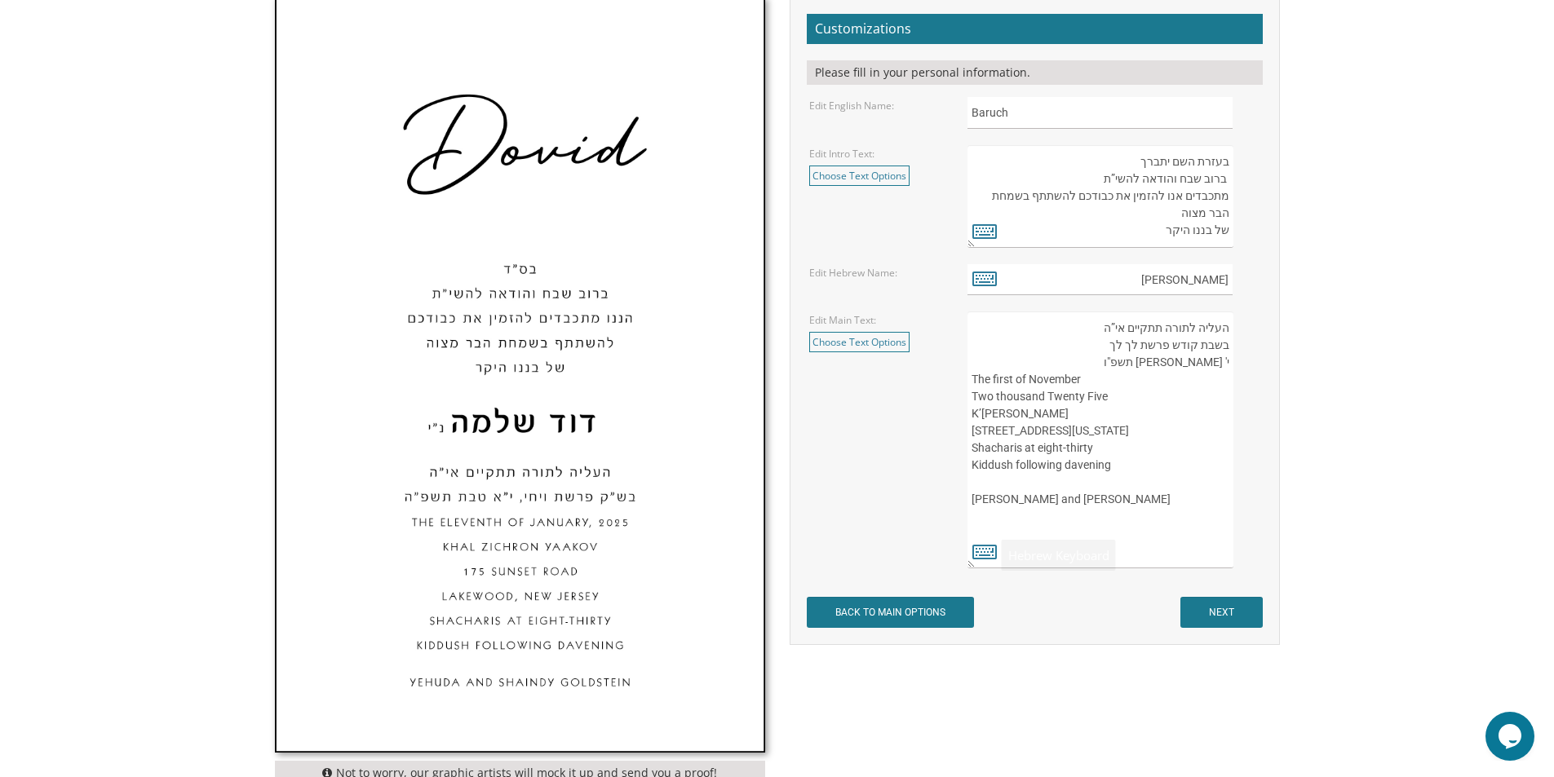
click at [992, 524] on textarea "העליה לתורה תתקיים אי”ה בשבת קודש פרשת לך לך ח’ חשון תשע”ט The twenty-eighth of…" at bounding box center [1099, 440] width 265 height 257
drag, startPoint x: 1086, startPoint y: 517, endPoint x: 964, endPoint y: 523, distance: 122.5
click at [964, 523] on div "העליה לתורה תתקיים אי”ה בשבת קודש פרשת לך לך ח’ חשון תשע”ט The twenty-eighth of…" at bounding box center [1113, 440] width 316 height 257
type textarea "העליה לתורה תתקיים אי”ה בשבת קודש פרשת לך לך י' חשון תשפ"ו The first of Novembe…"
click at [1227, 608] on input "NEXT" at bounding box center [1221, 612] width 82 height 31
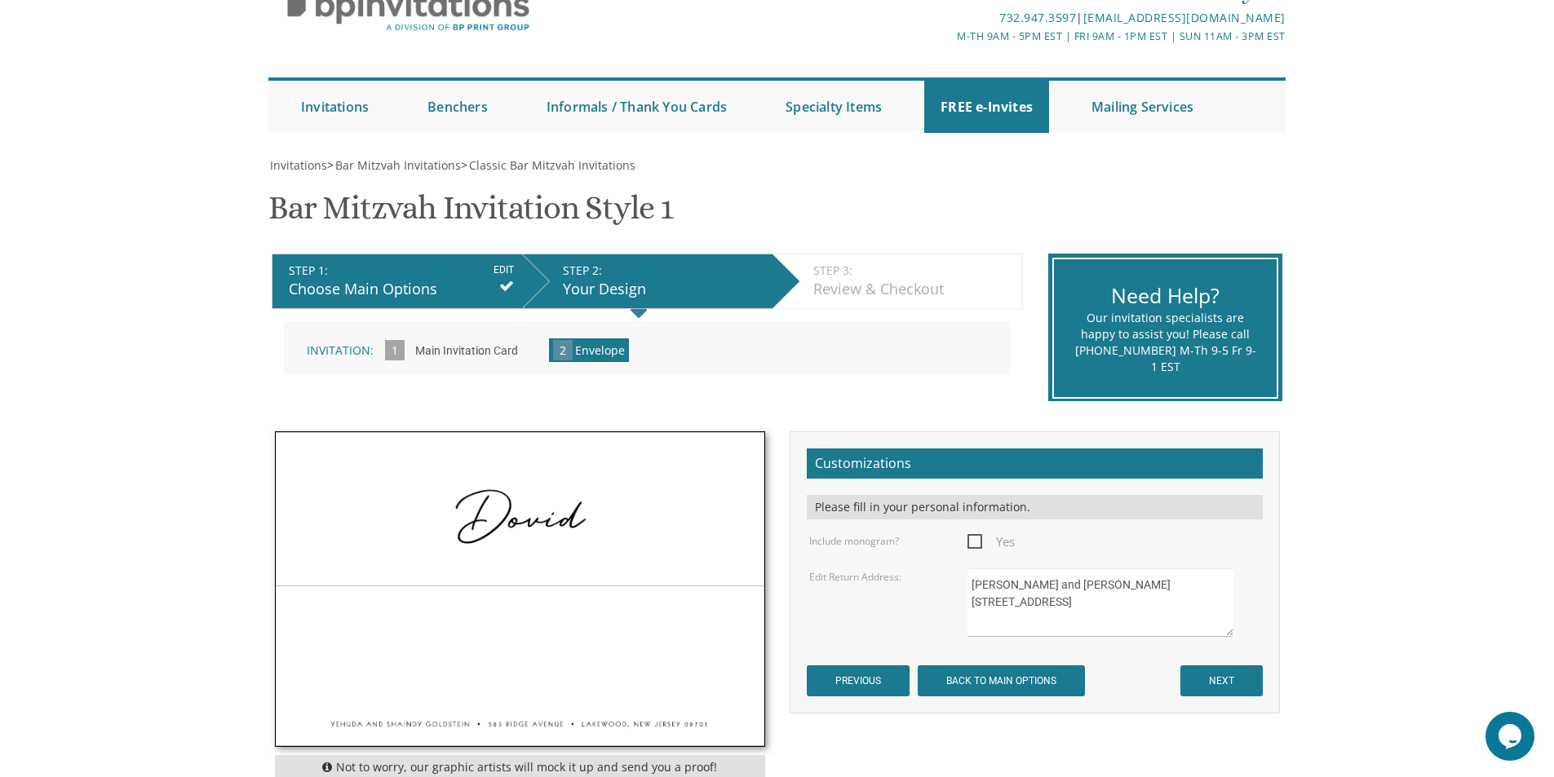
scroll to position [245, 0]
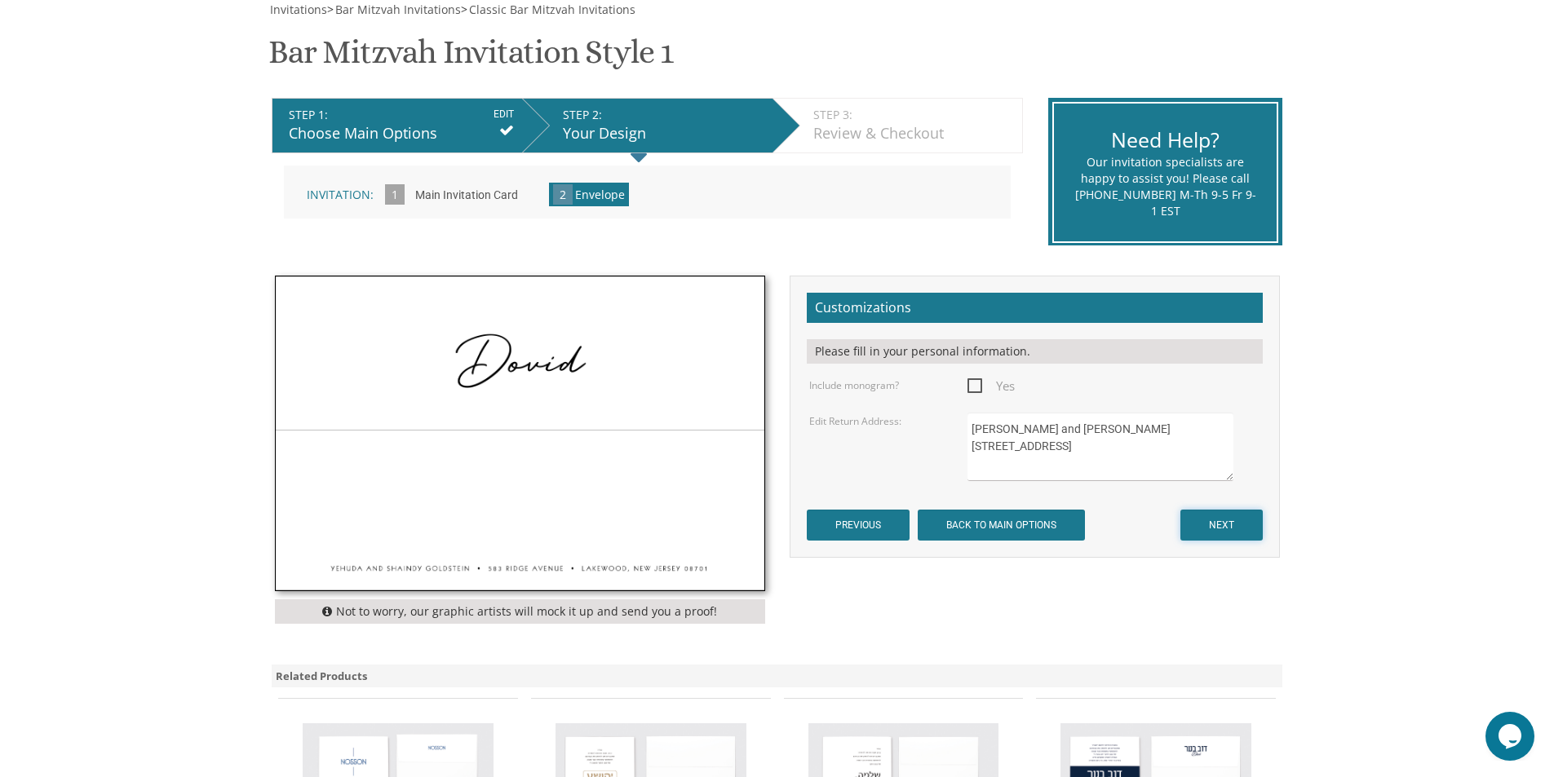
click at [1221, 526] on input "NEXT" at bounding box center [1221, 525] width 82 height 31
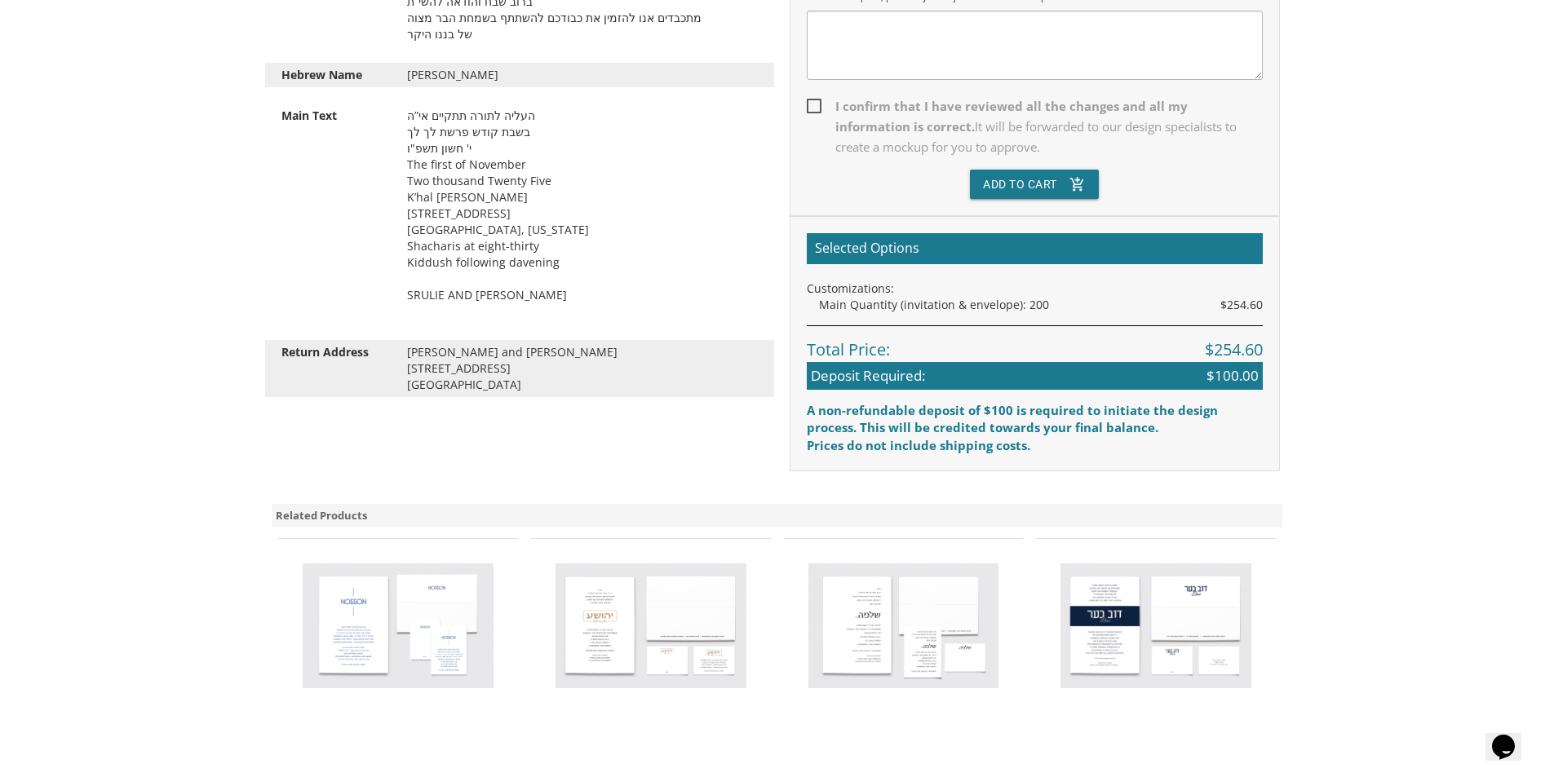
scroll to position [489, 0]
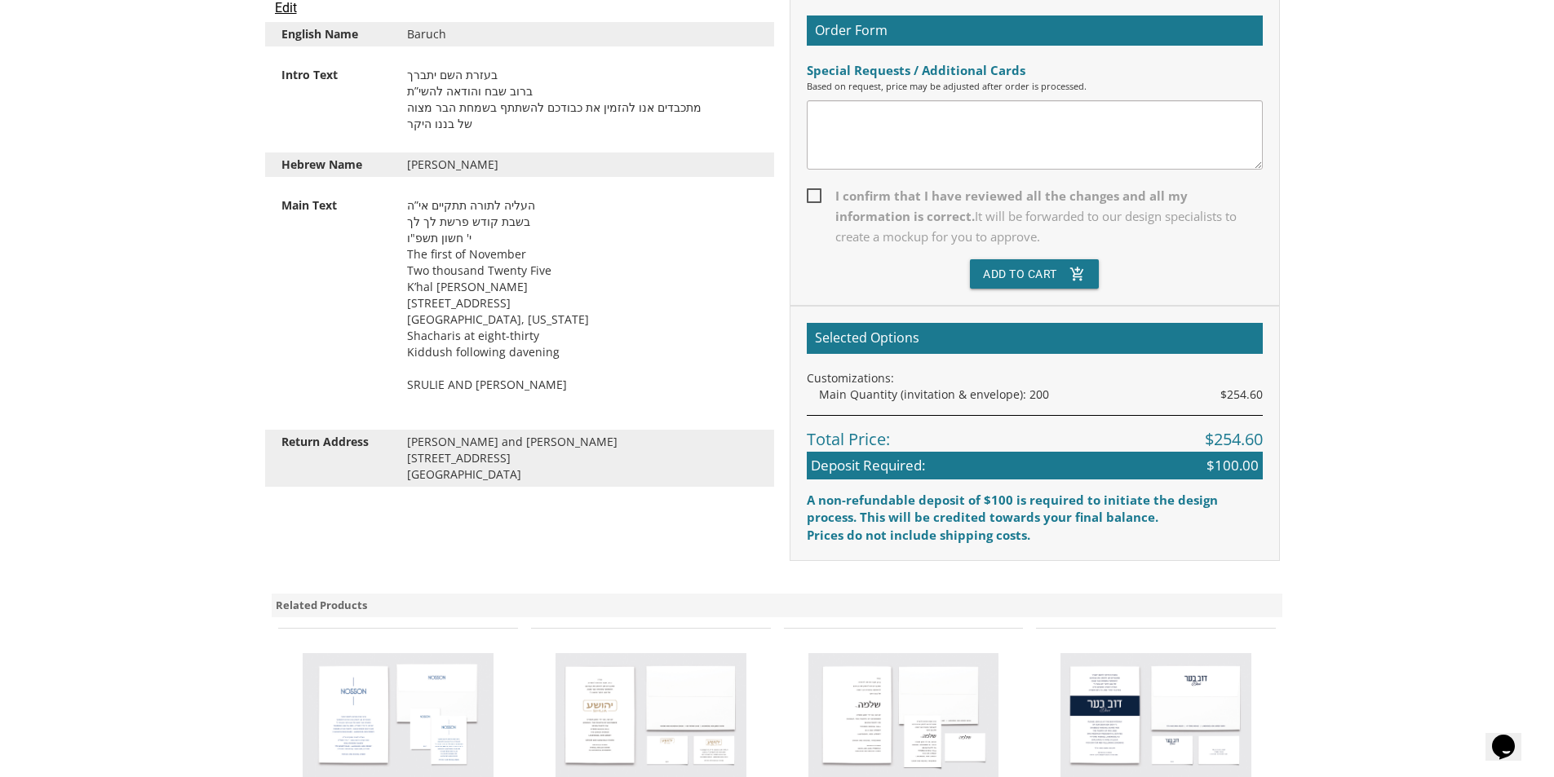
click at [816, 197] on span "I confirm that I have reviewed all the changes and all my information is correc…" at bounding box center [1035, 216] width 456 height 61
click at [816, 197] on input "I confirm that I have reviewed all the changes and all my information is correc…" at bounding box center [812, 194] width 11 height 11
checkbox input "true"
click at [1034, 277] on button "Add To Cart add_shopping_cart" at bounding box center [1034, 273] width 129 height 29
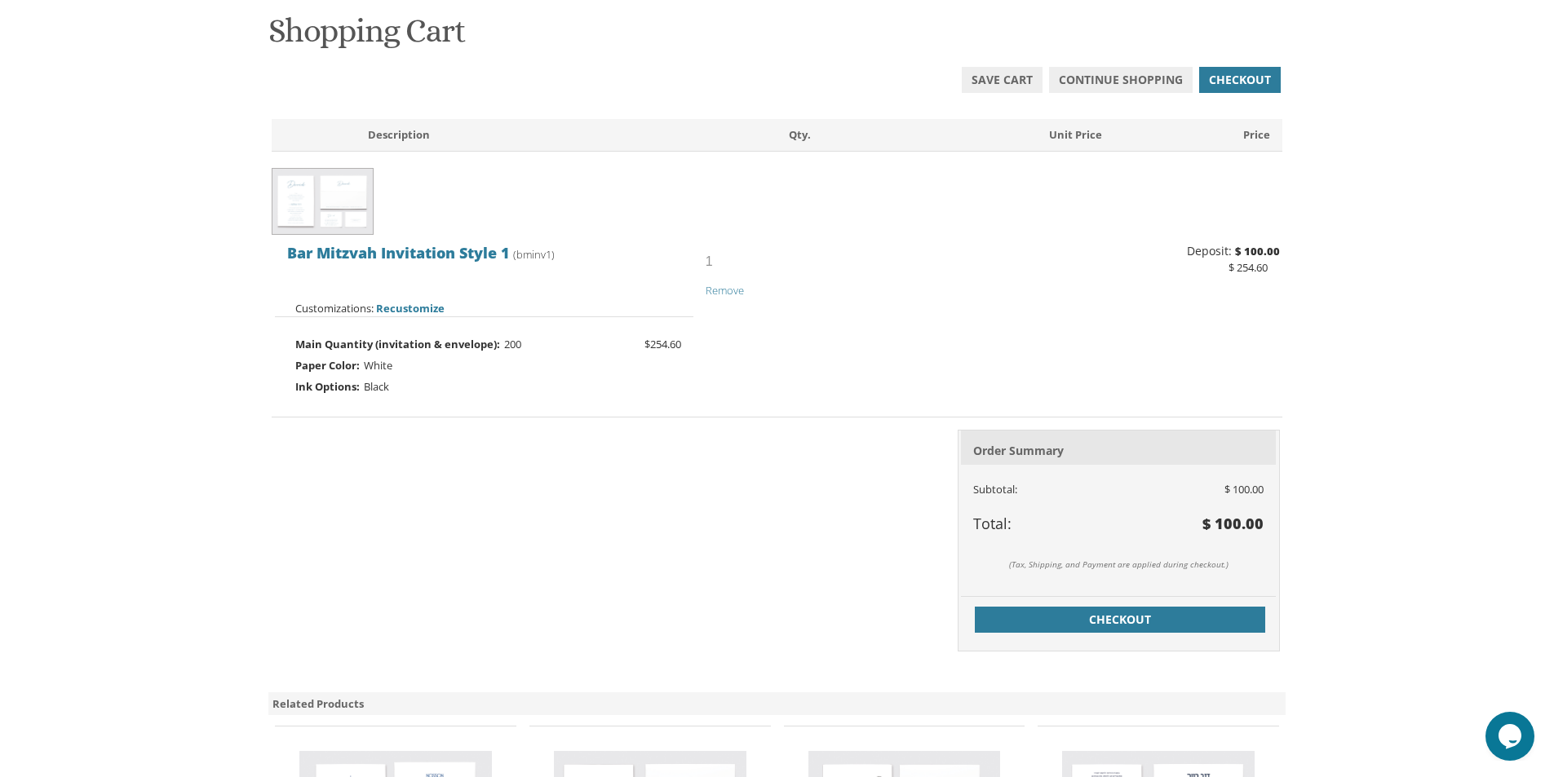
scroll to position [326, 0]
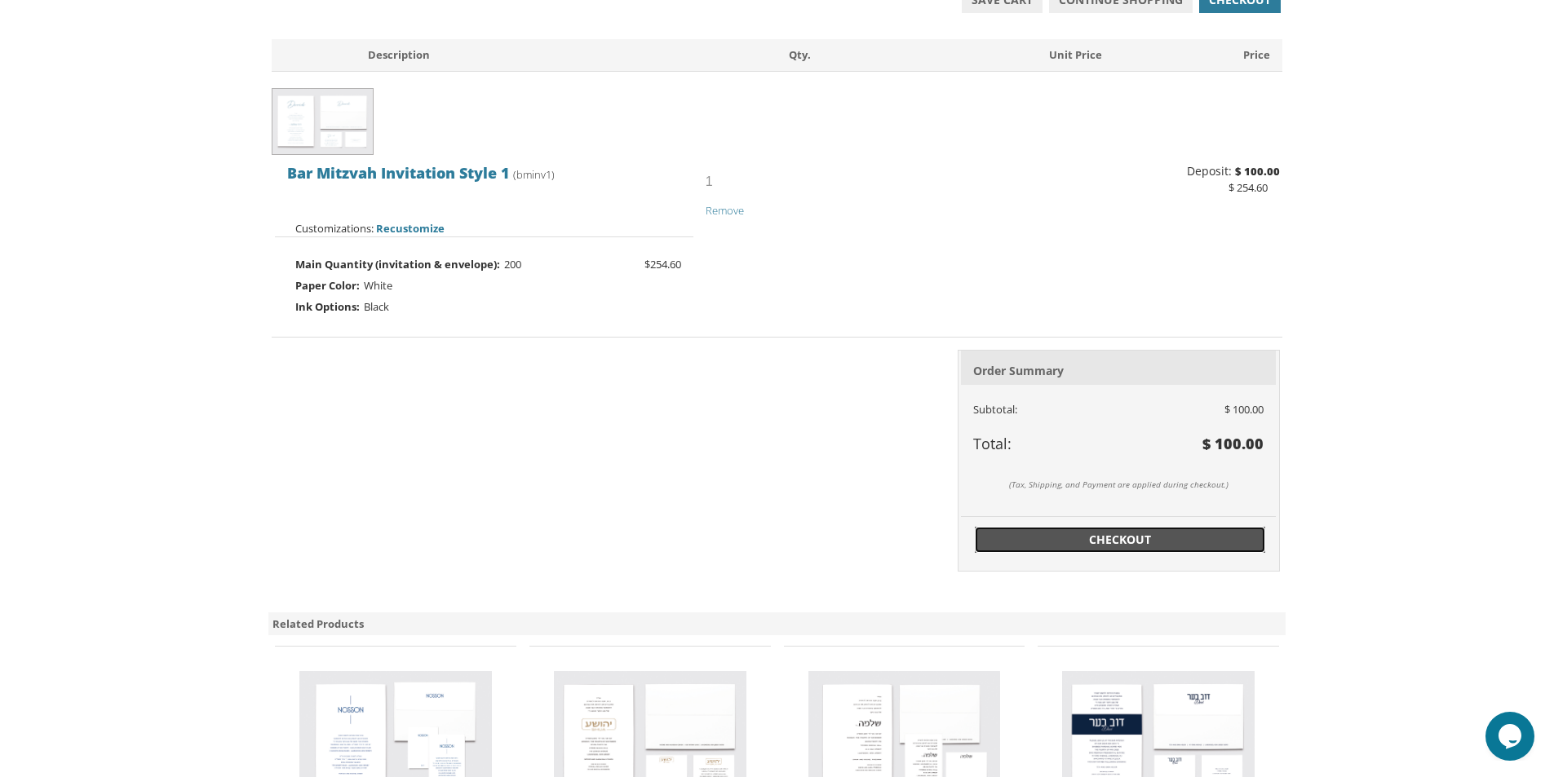
click at [1156, 538] on span "Checkout" at bounding box center [1119, 540] width 271 height 16
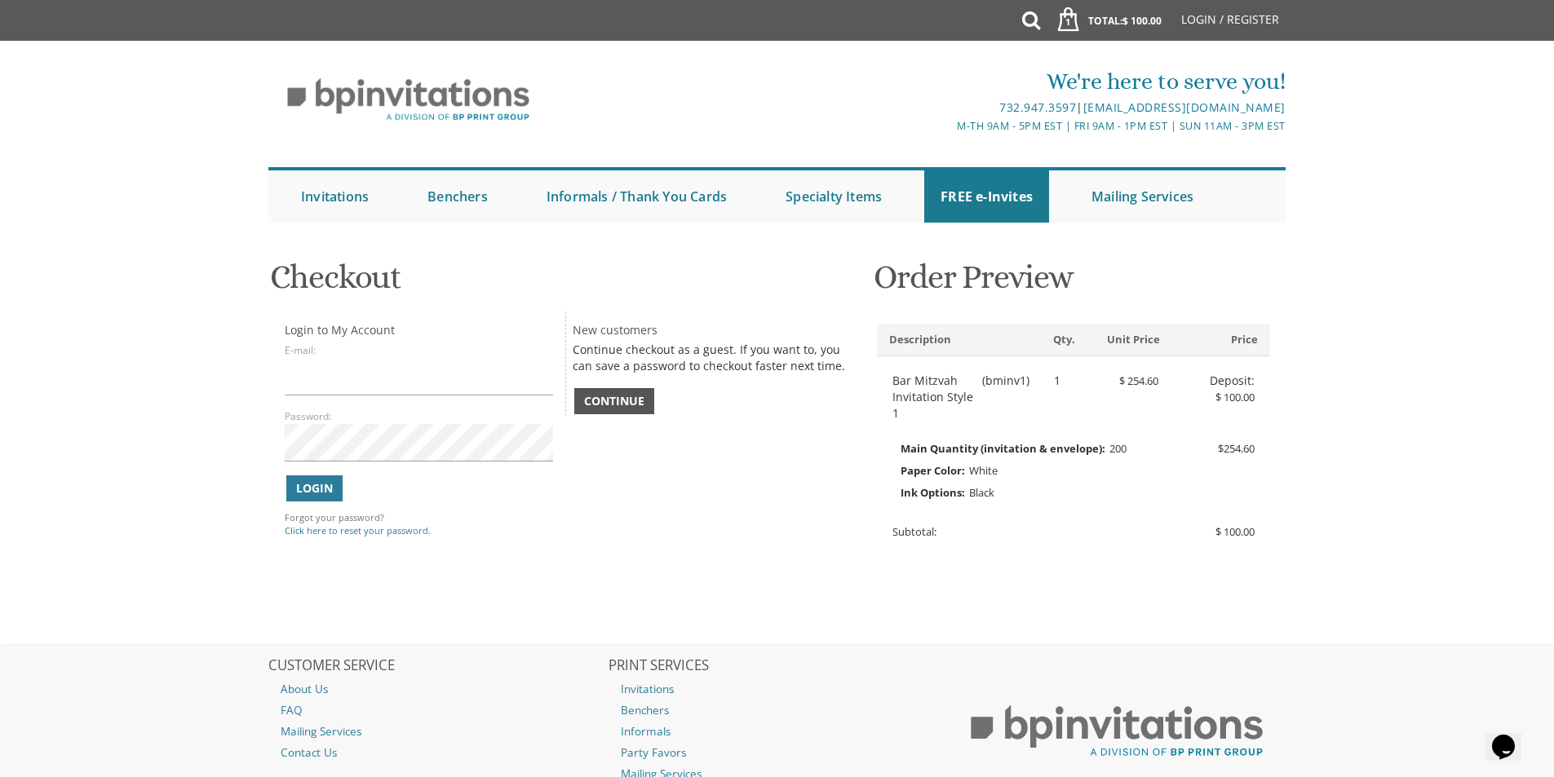
click at [615, 398] on span "Continue" at bounding box center [614, 401] width 60 height 16
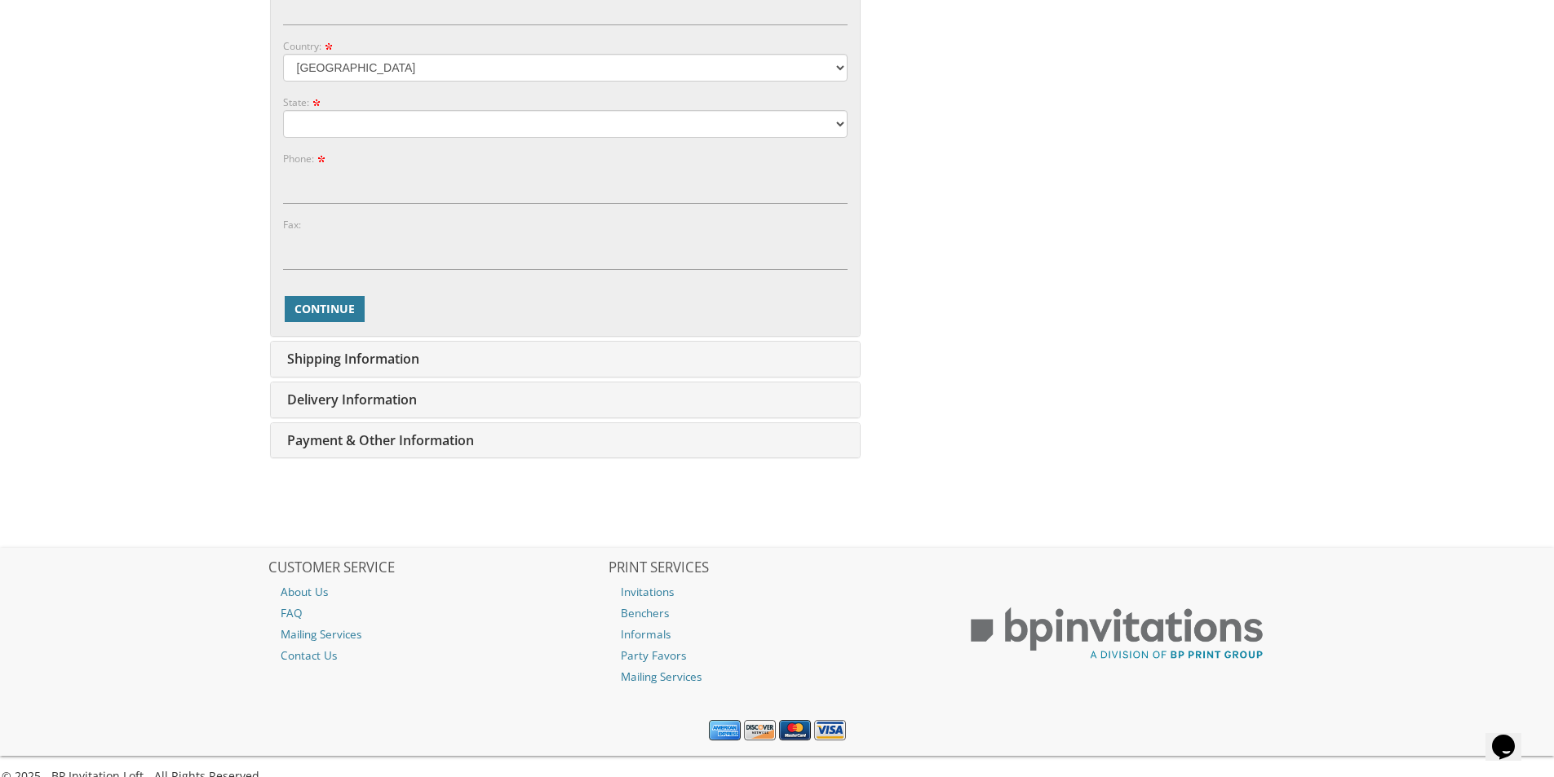
scroll to position [891, 0]
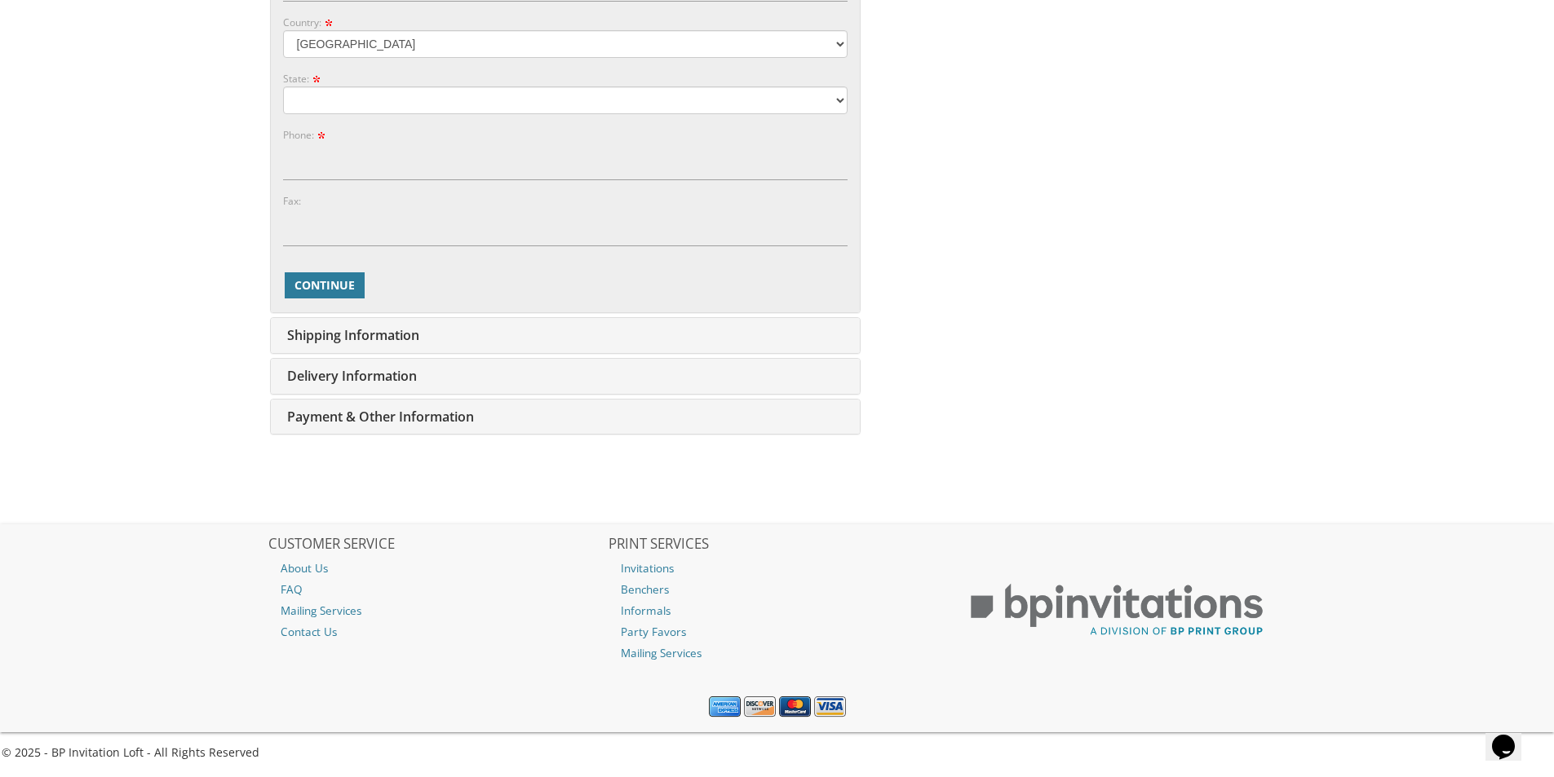
click at [371, 336] on span "Shipping Information" at bounding box center [351, 335] width 136 height 18
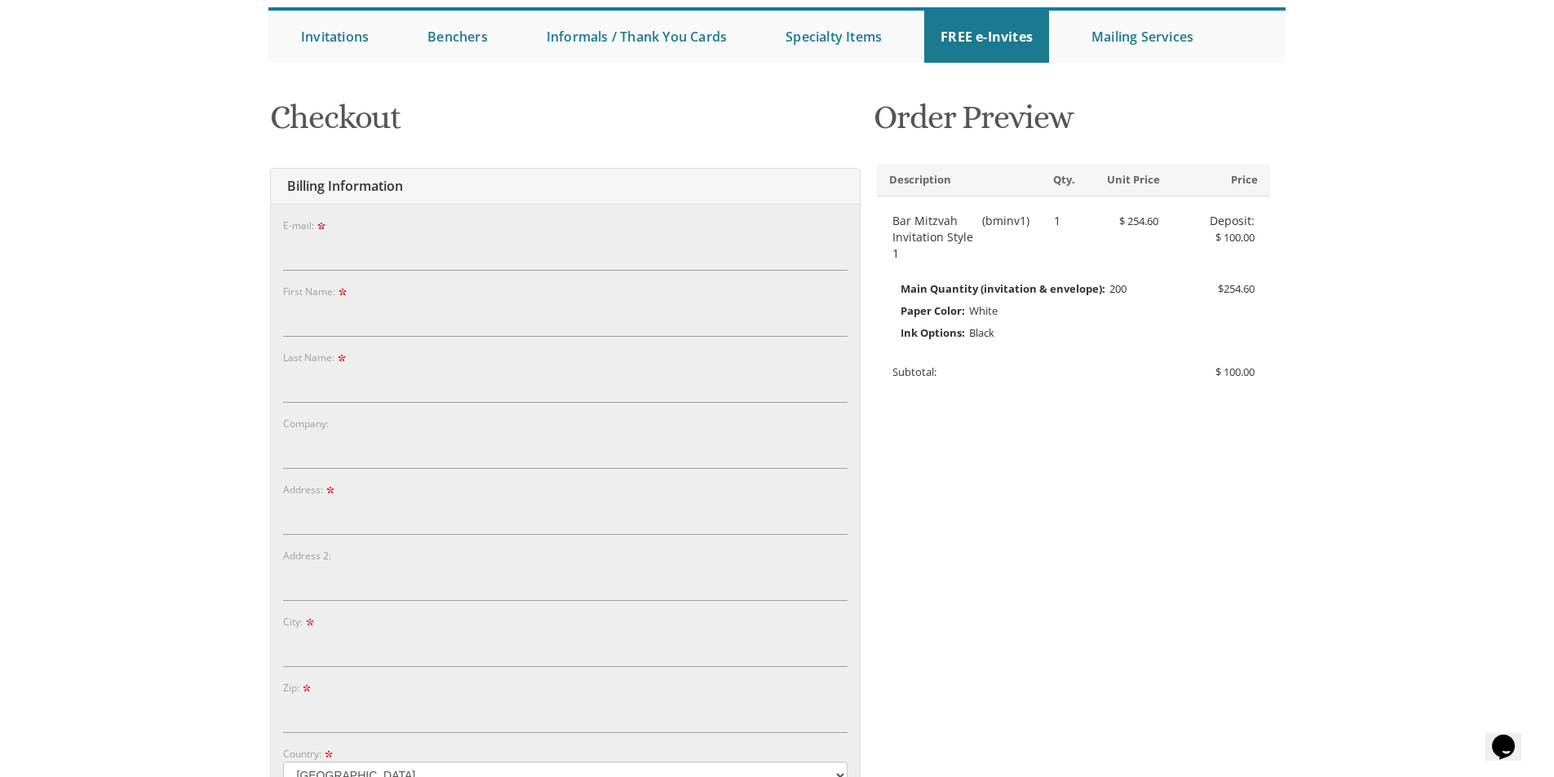
scroll to position [157, 0]
click at [387, 258] on input "E-mail:" at bounding box center [565, 255] width 564 height 38
type input "ISRAEL@YAHoo.com"
type input "israel"
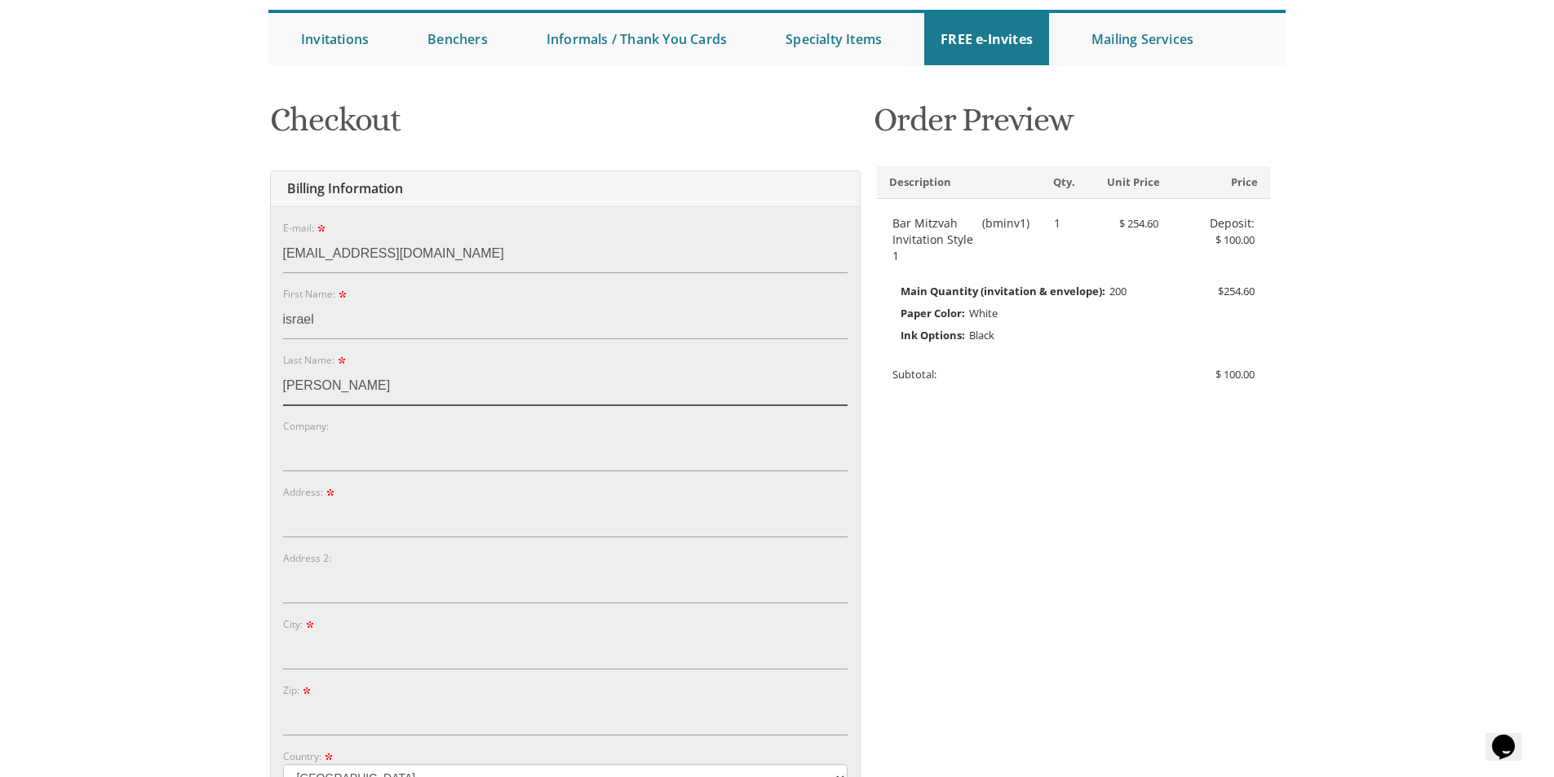
type input "helfgott"
type input "3209 ave l"
type input "bklyn"
type input "n"
type input "11210"
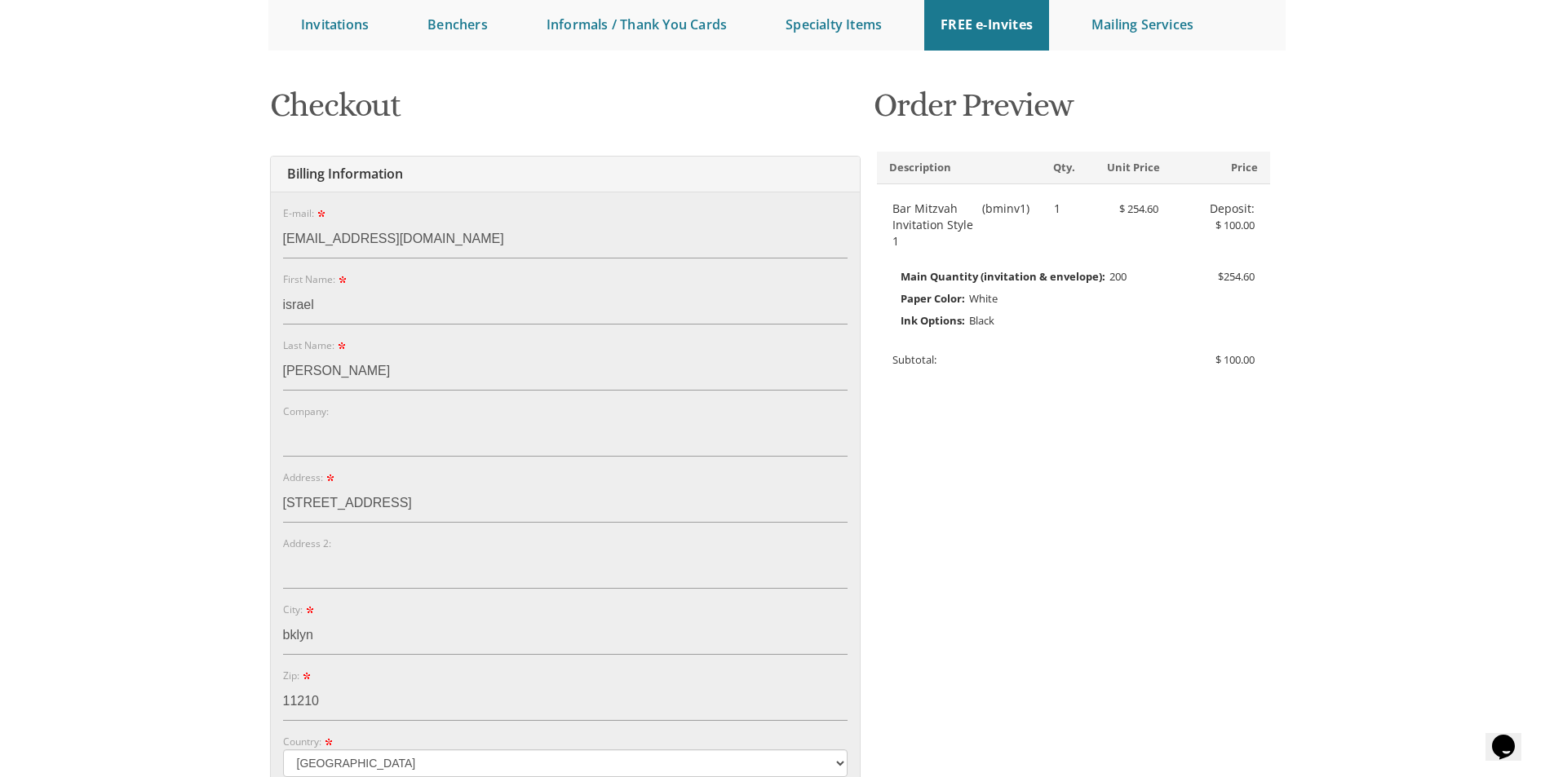
scroll to position [603, 0]
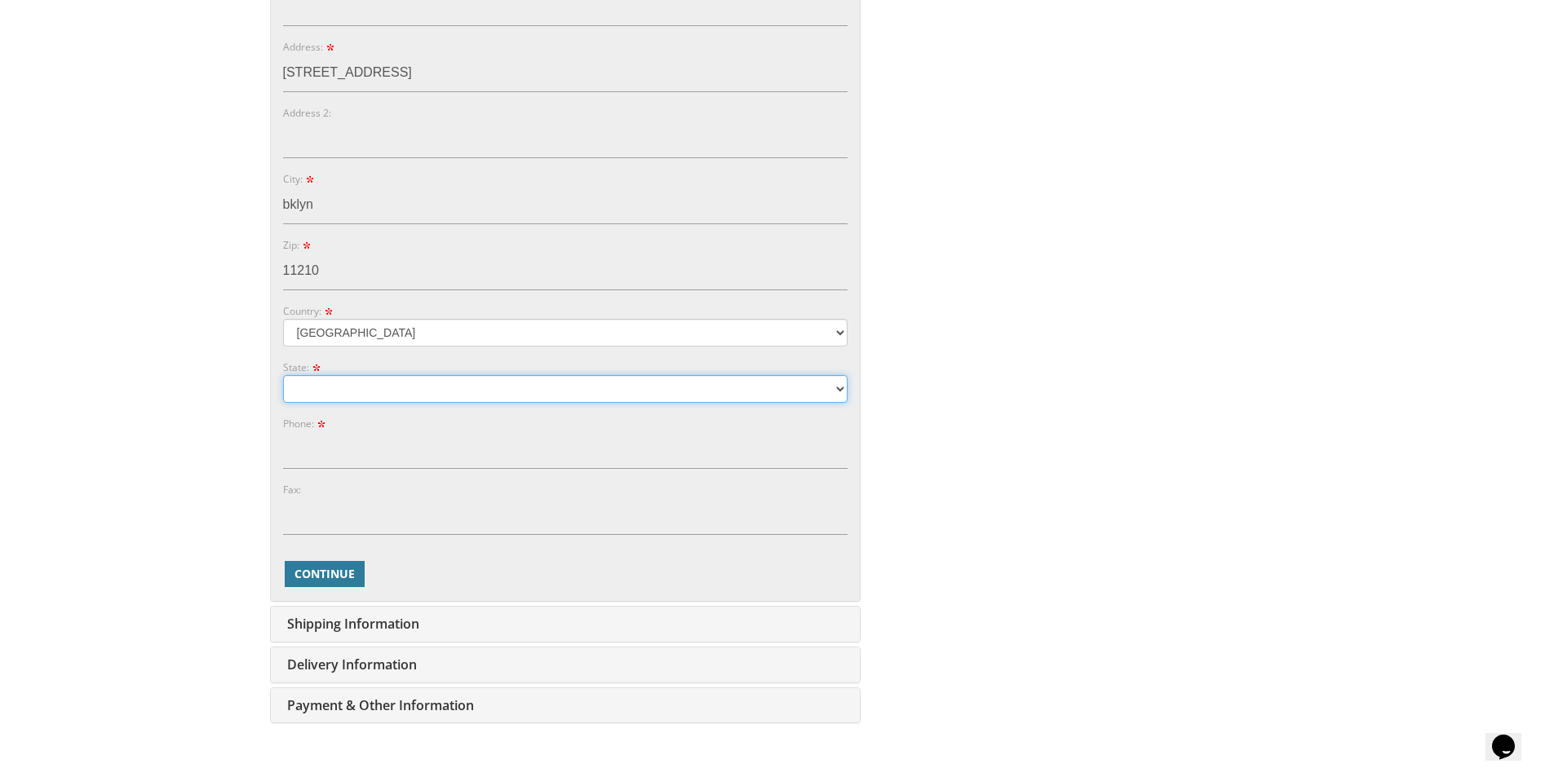
click at [334, 392] on select "Alabama Alaska Guam" at bounding box center [565, 389] width 564 height 28
select select "NY"
click at [283, 375] on select "Alabama Alaska Guam" at bounding box center [565, 389] width 564 height 28
click at [321, 450] on input "Phone:" at bounding box center [565, 450] width 564 height 38
type input "9175998296"
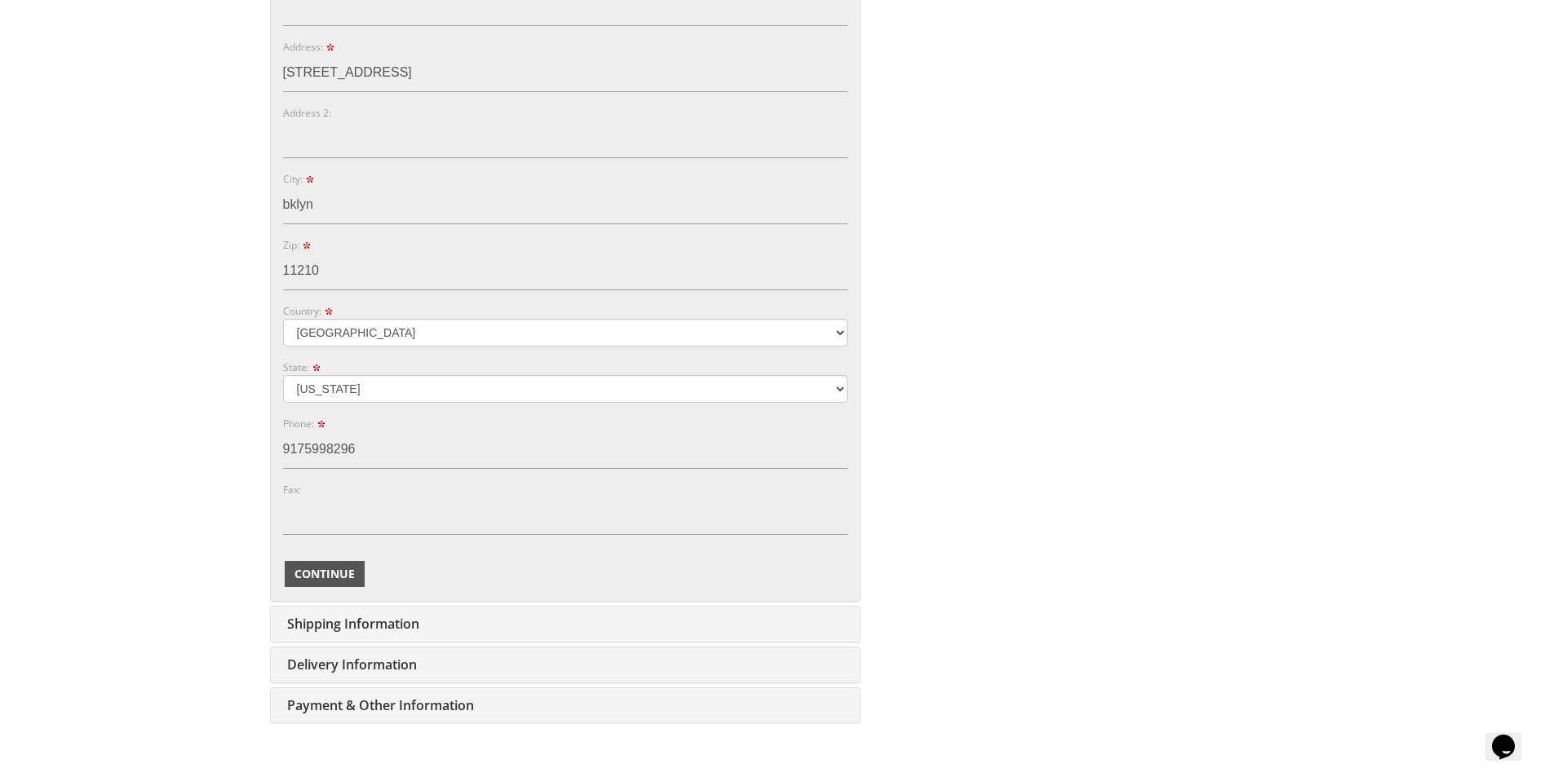
click at [318, 574] on span "Continue" at bounding box center [324, 574] width 60 height 16
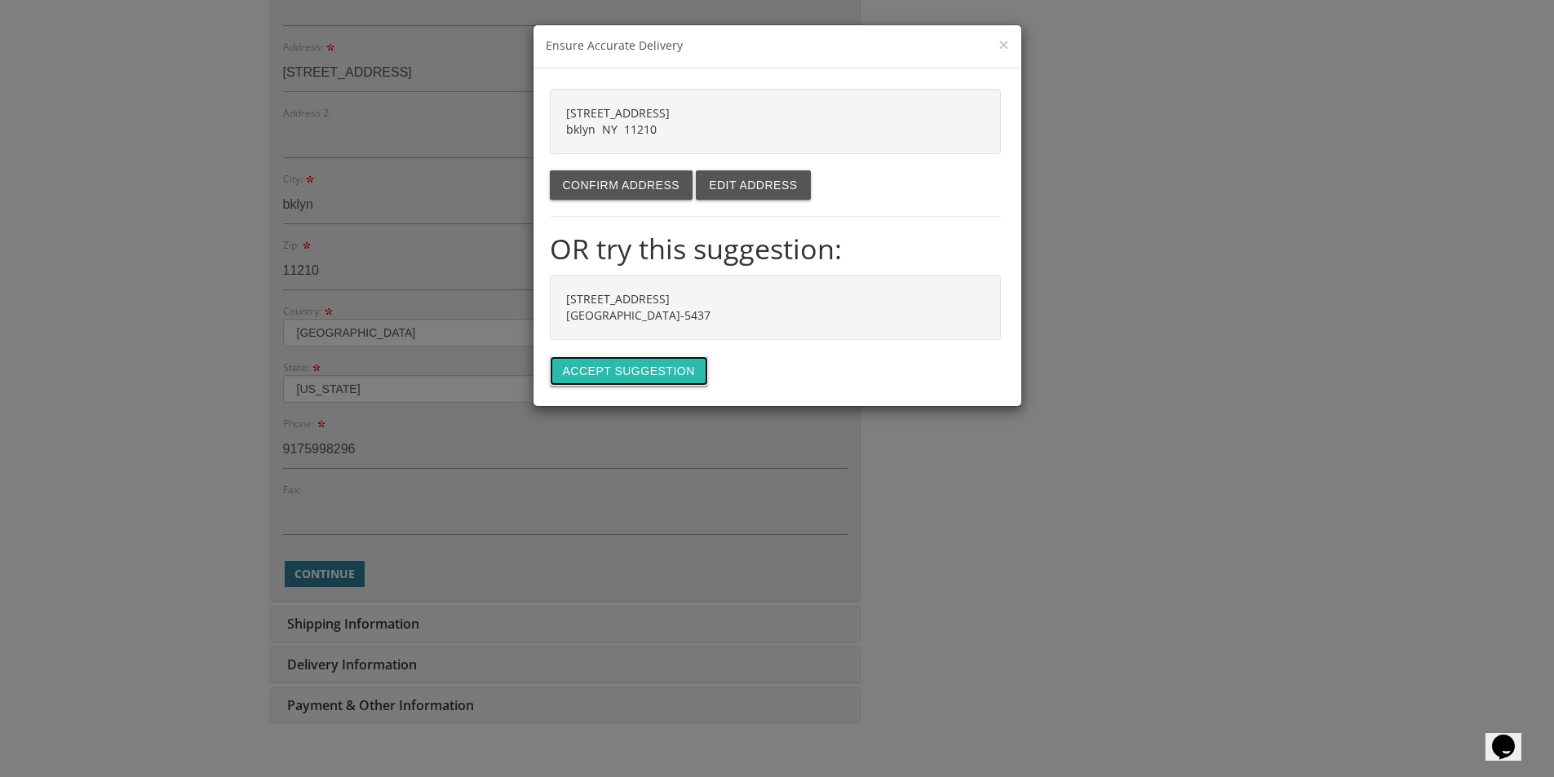
click at [630, 365] on button "Accept suggestion" at bounding box center [629, 370] width 158 height 29
type input "3209 AVENUE L"
type input "BROOKLYN"
type input "11210-5437"
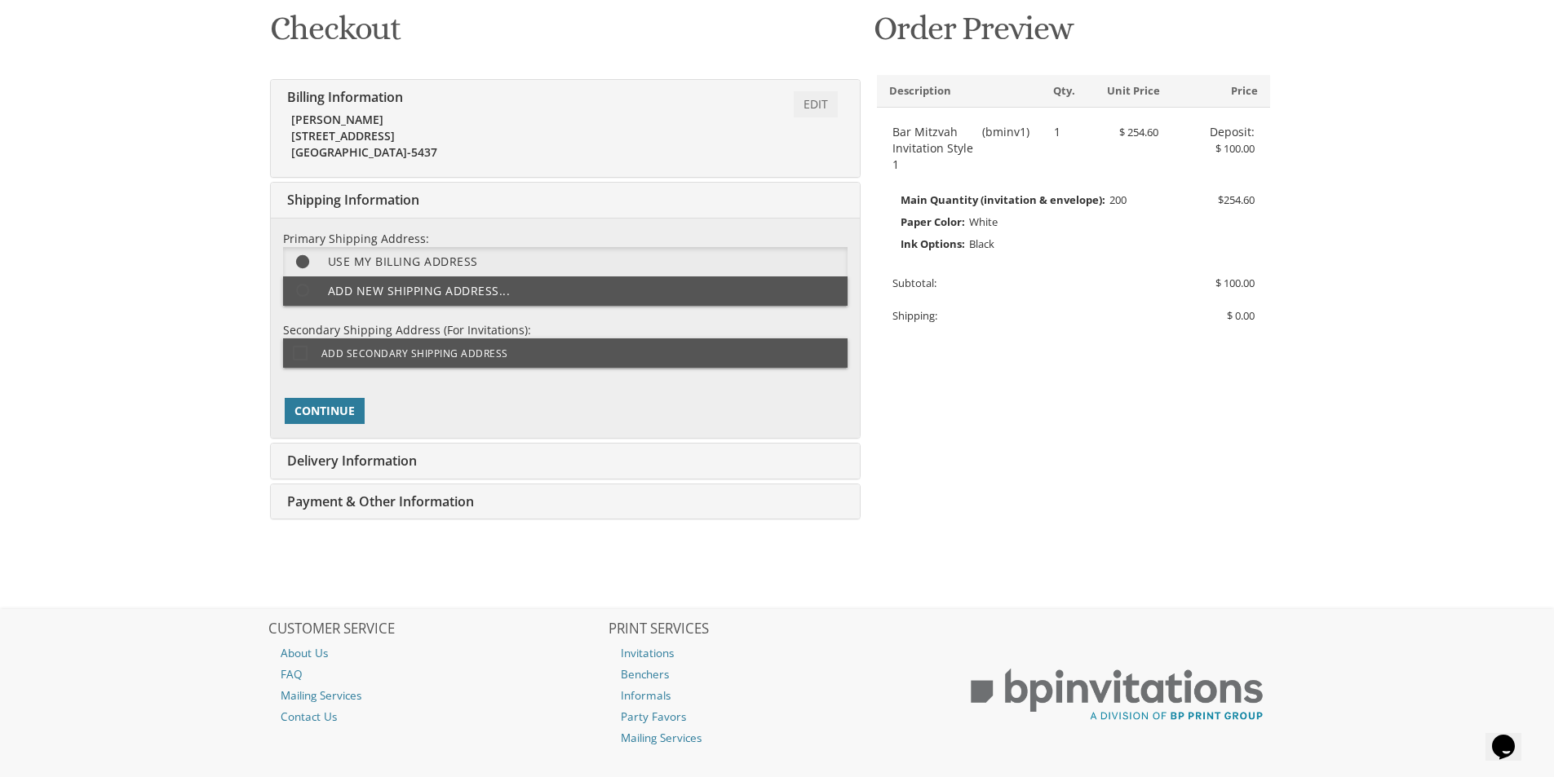
scroll to position [334, 0]
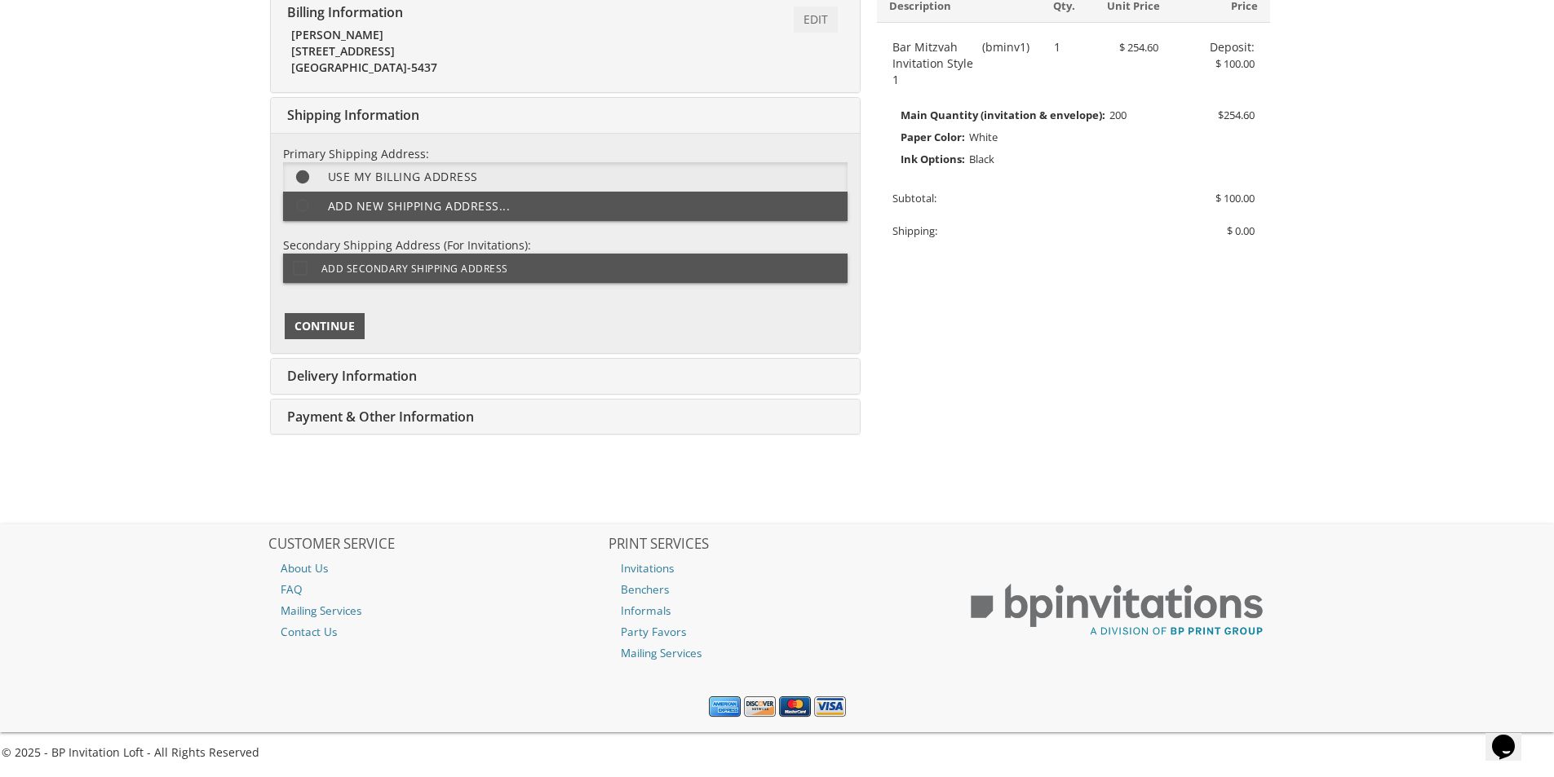
click at [333, 327] on span "Continue" at bounding box center [324, 326] width 60 height 16
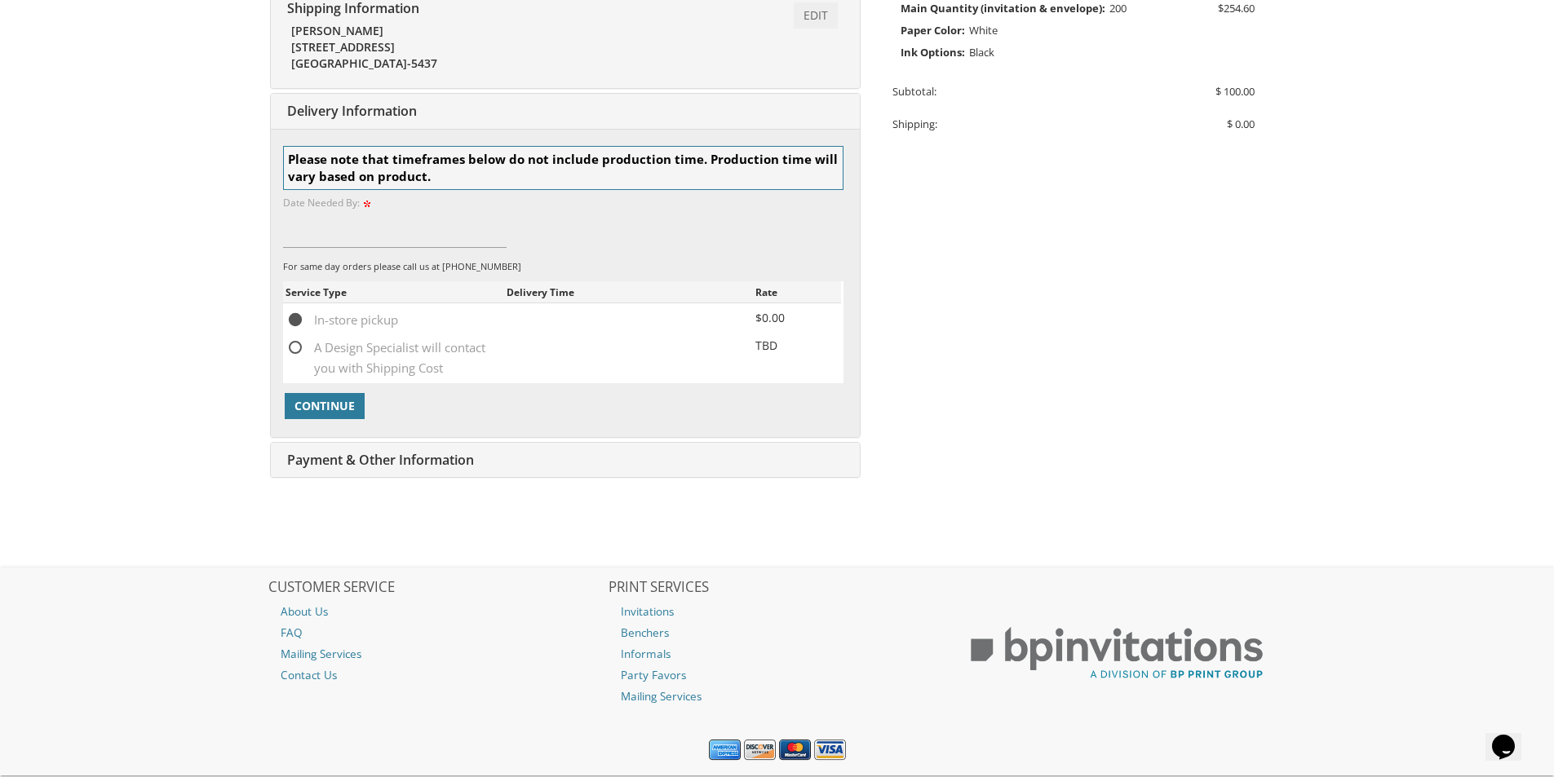
scroll to position [484, 0]
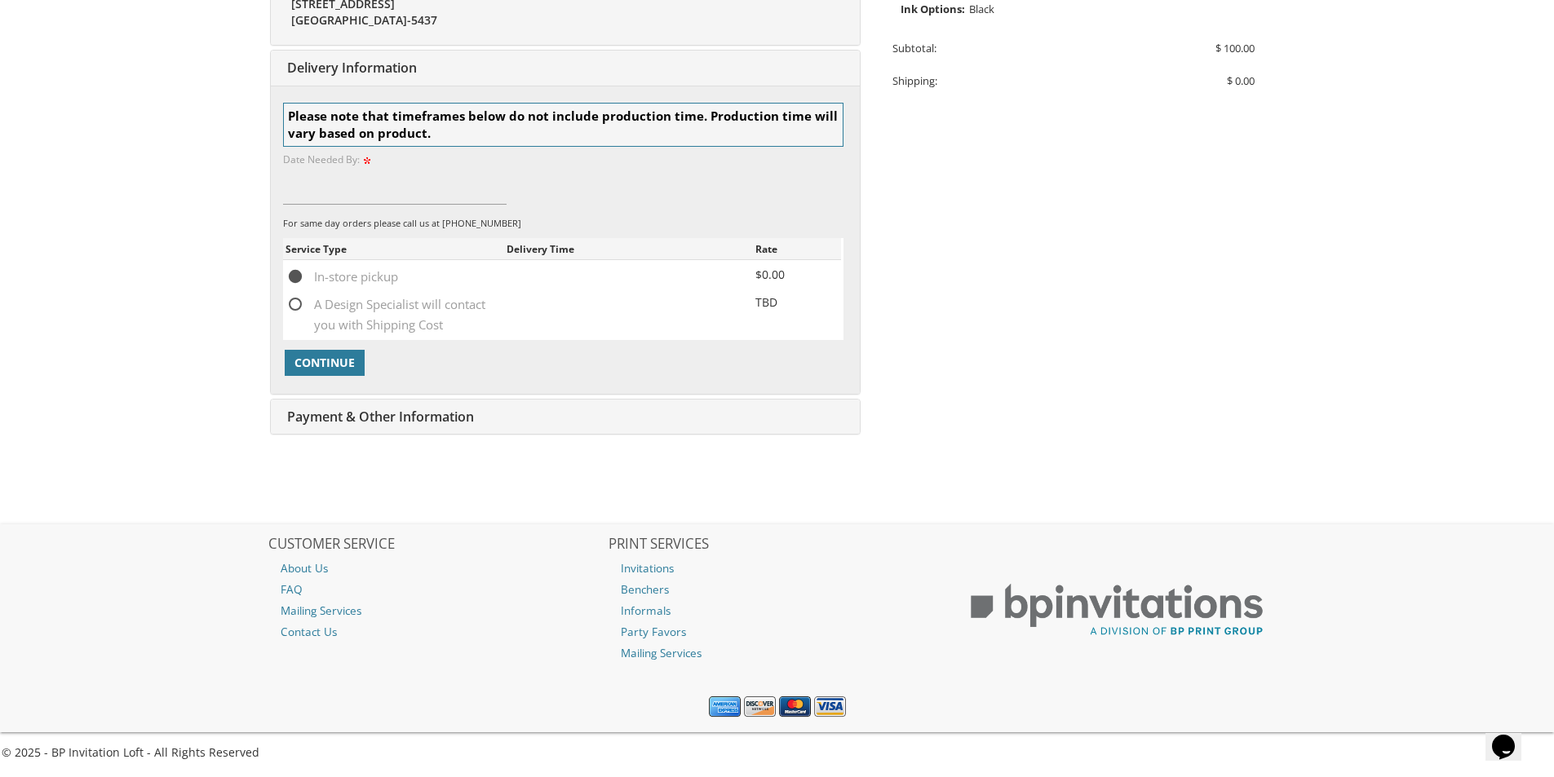
click at [301, 305] on span "A Design Specialist will contact you with Shipping Cost" at bounding box center [395, 304] width 221 height 20
click at [296, 305] on input "A Design Specialist will contact you with Shipping Cost" at bounding box center [290, 303] width 11 height 11
radio input "true"
click at [349, 189] on input at bounding box center [395, 186] width 224 height 38
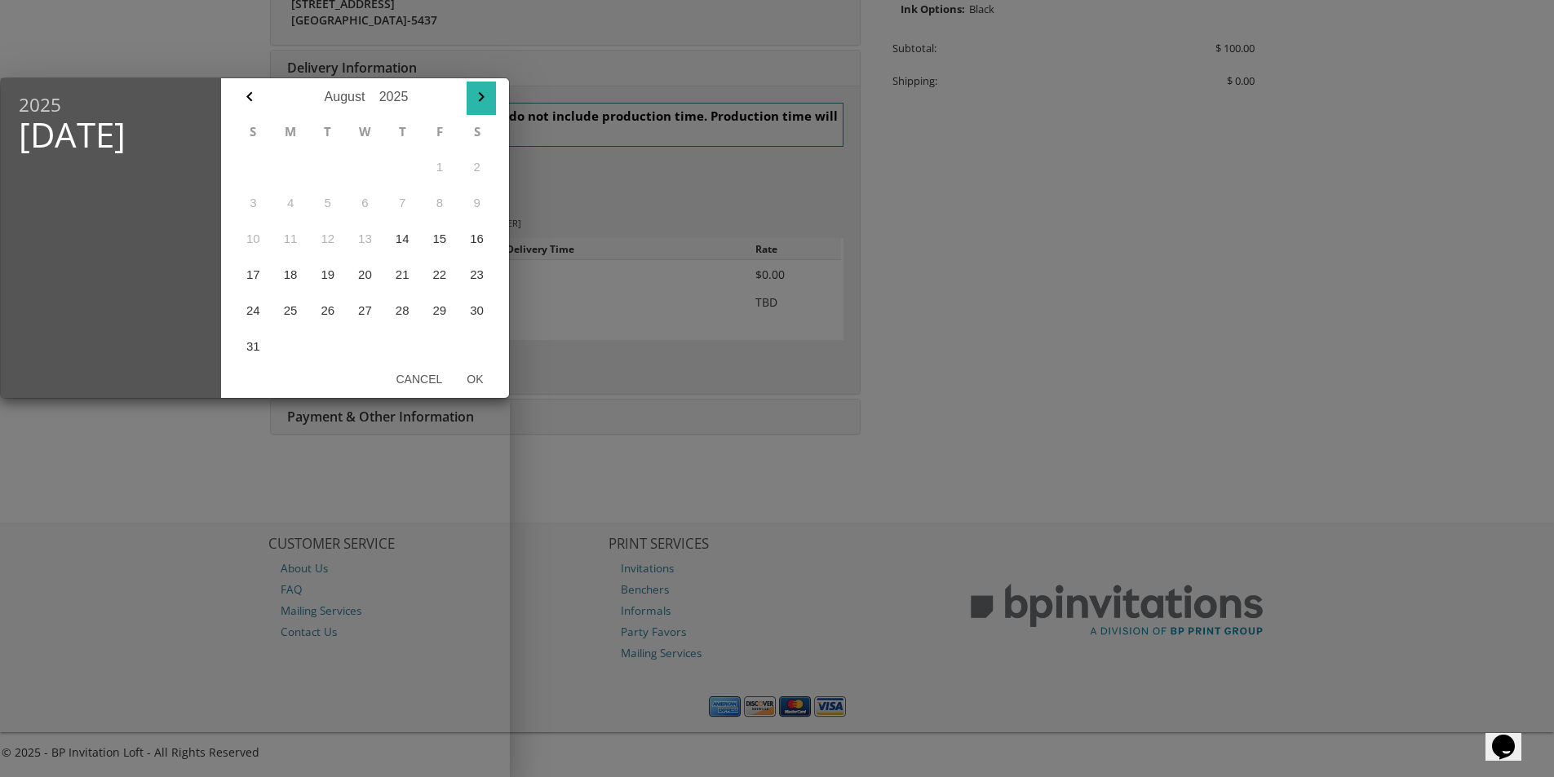
click at [484, 99] on icon "button" at bounding box center [481, 97] width 20 height 20
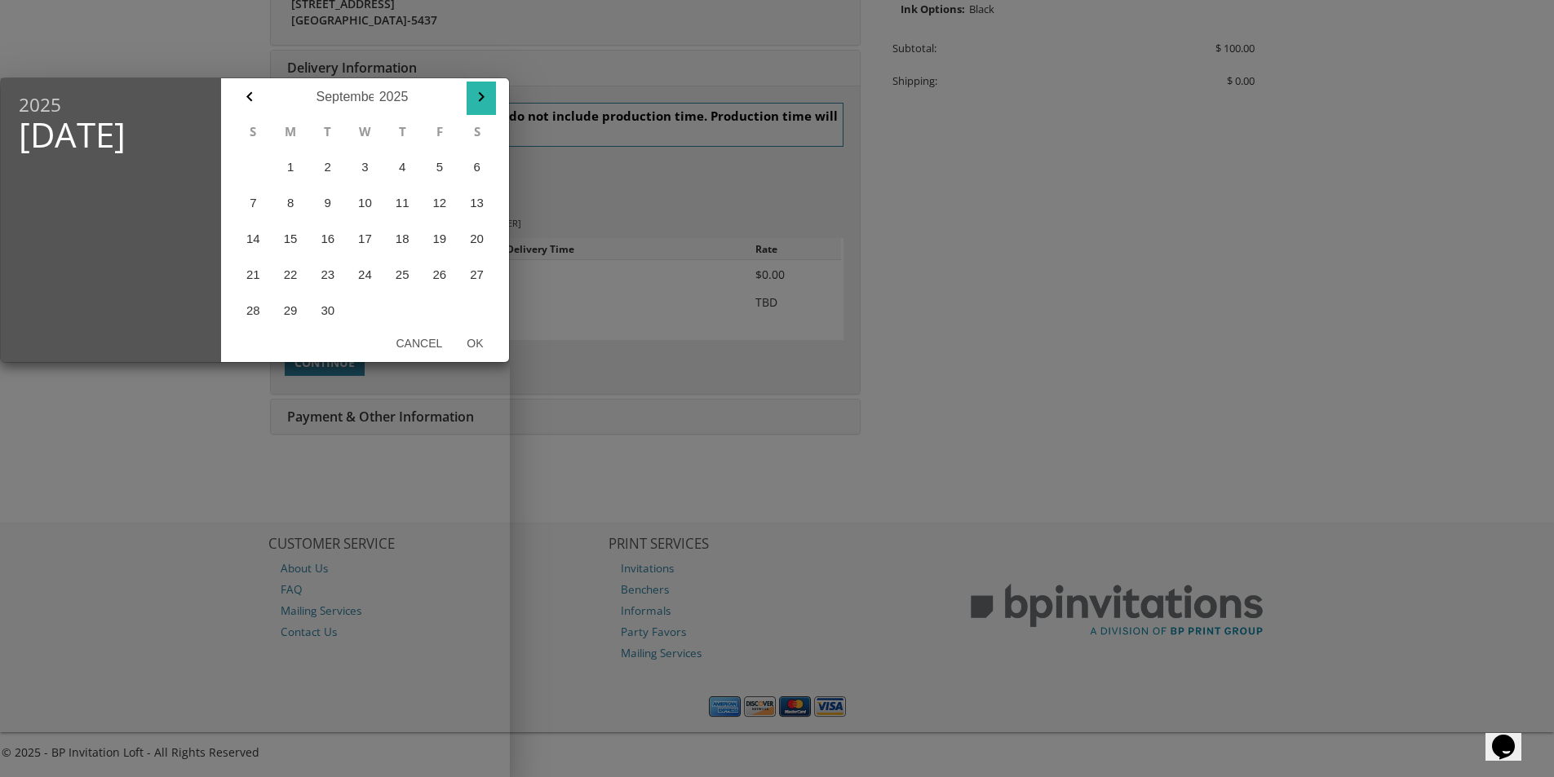
click at [484, 99] on icon "button" at bounding box center [481, 97] width 20 height 20
click at [431, 341] on button "Cancel" at bounding box center [418, 343] width 71 height 29
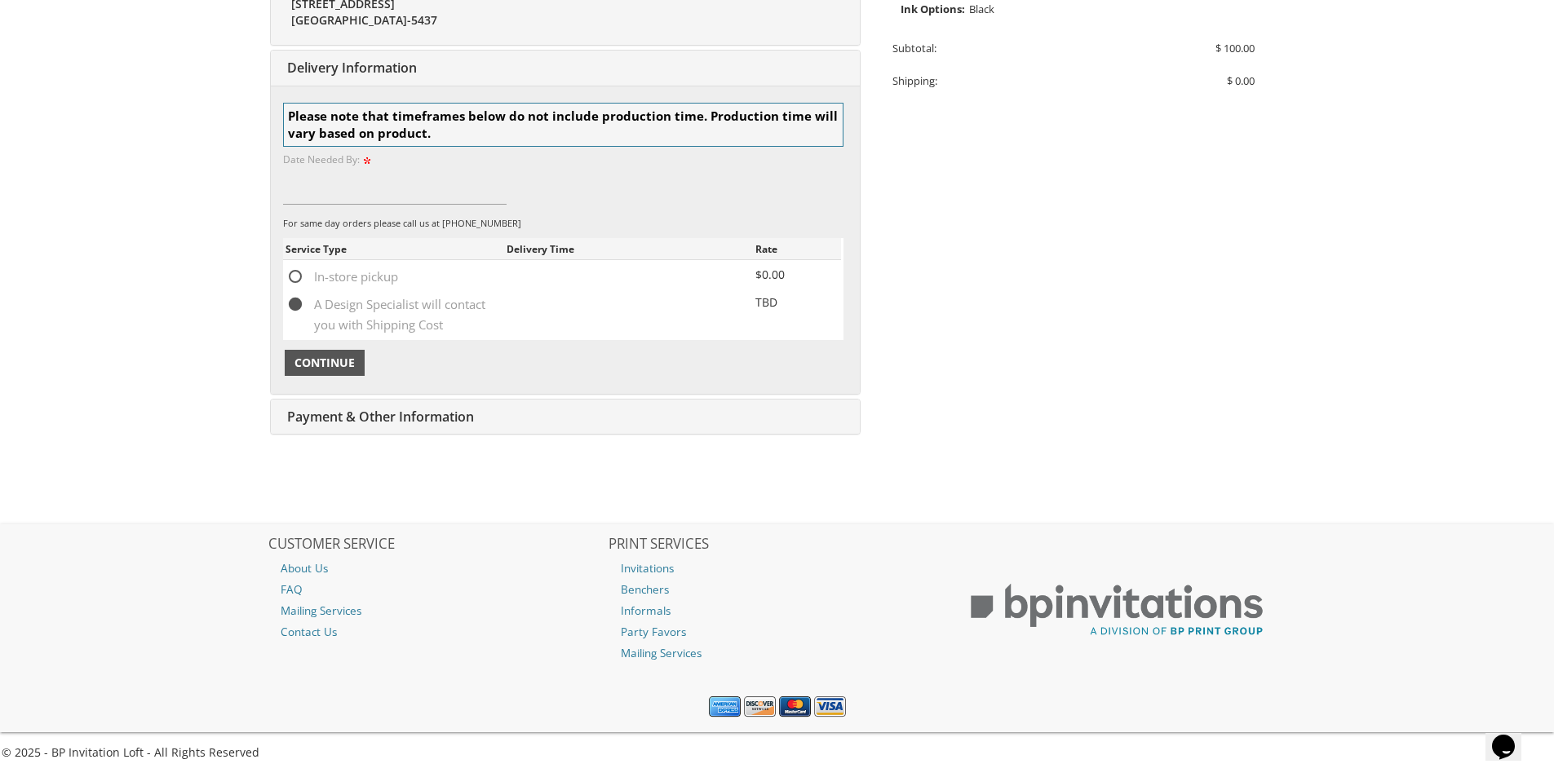
click at [319, 367] on span "Continue" at bounding box center [324, 363] width 60 height 16
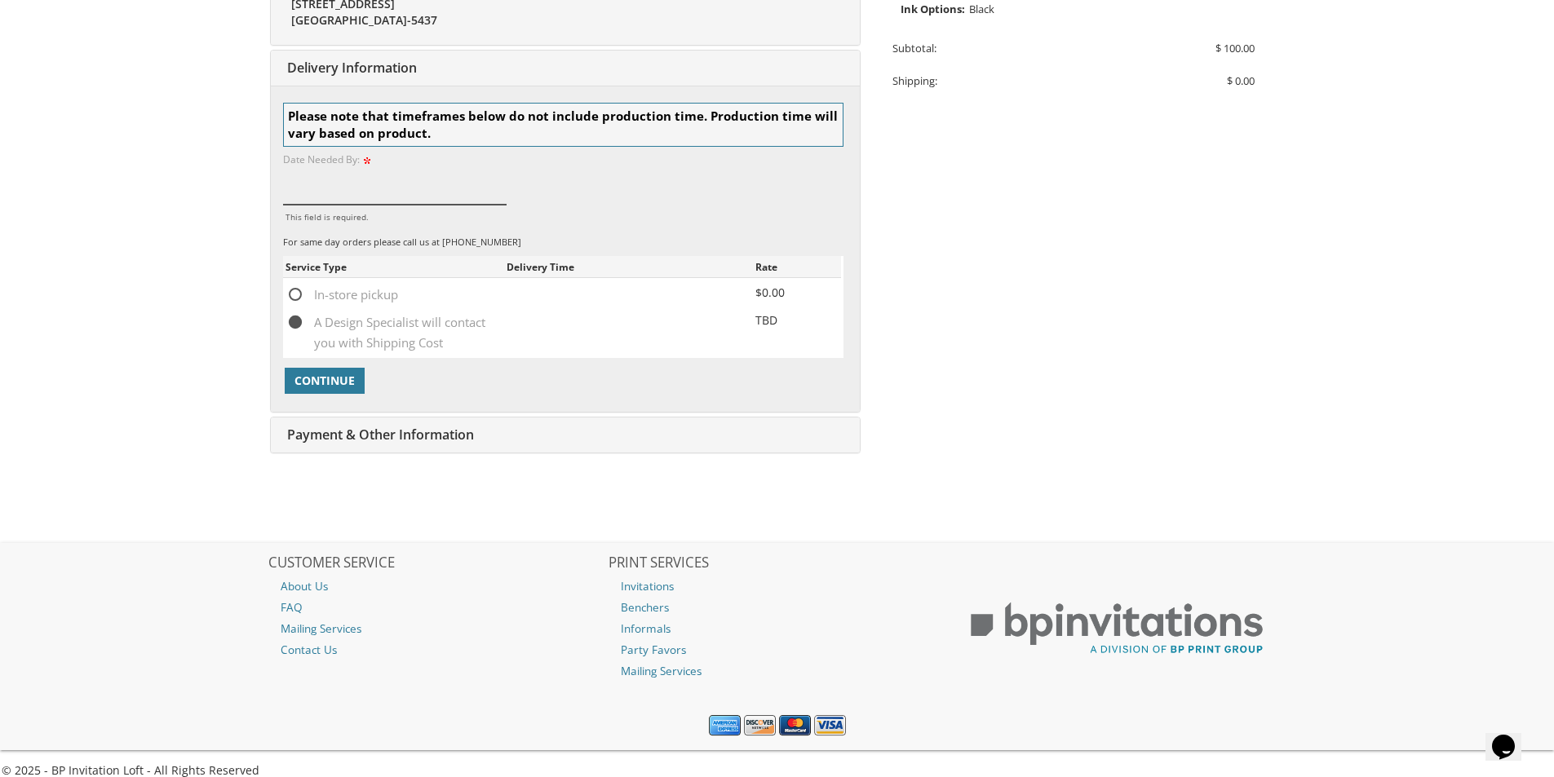
click at [347, 186] on input "This field is required." at bounding box center [395, 186] width 224 height 38
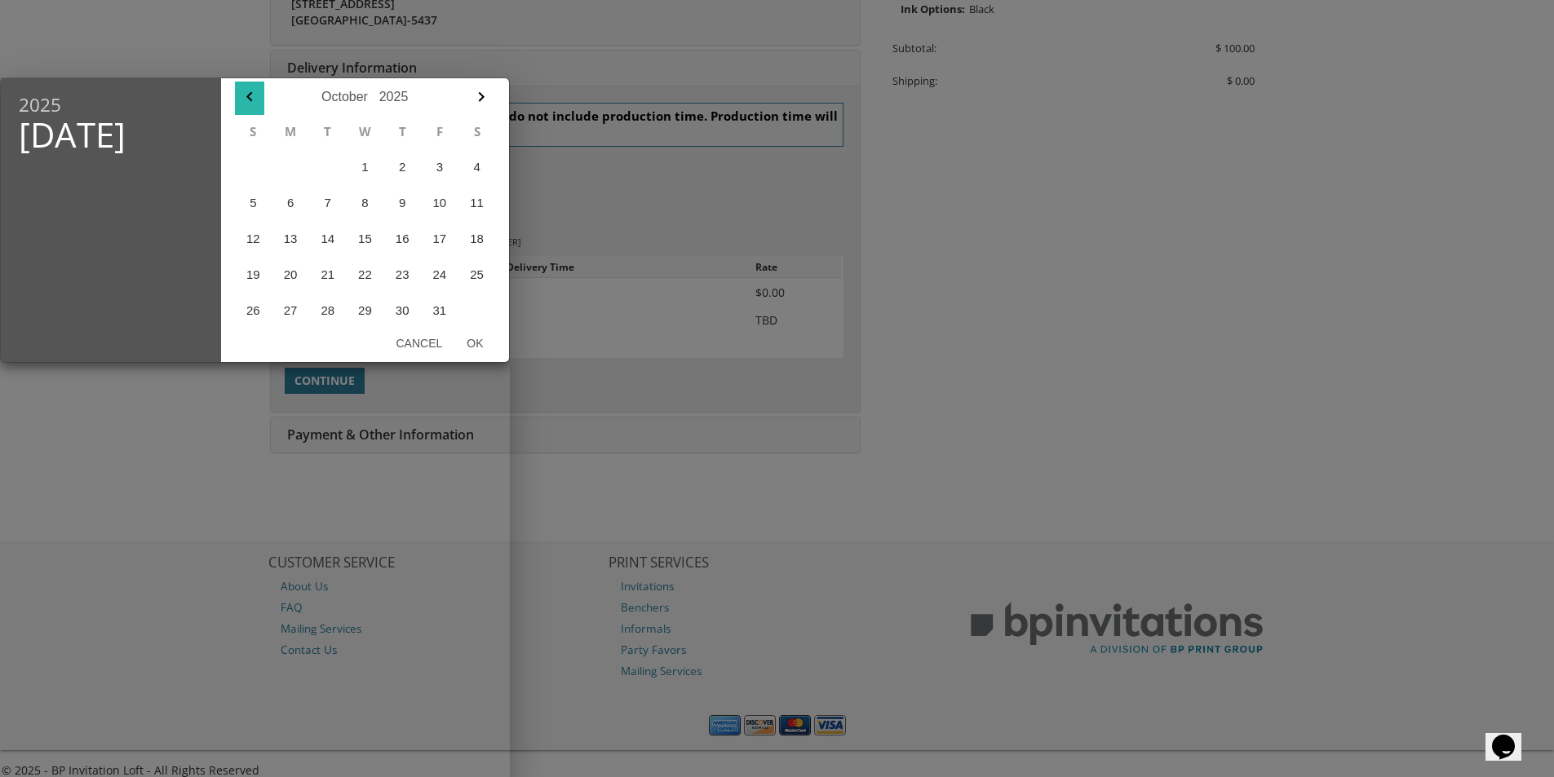
click at [254, 101] on icon "button" at bounding box center [250, 97] width 20 height 20
click at [288, 163] on button "1" at bounding box center [291, 167] width 38 height 36
click at [476, 342] on button "Ok" at bounding box center [474, 343] width 41 height 29
type input "Sep 01, 2025"
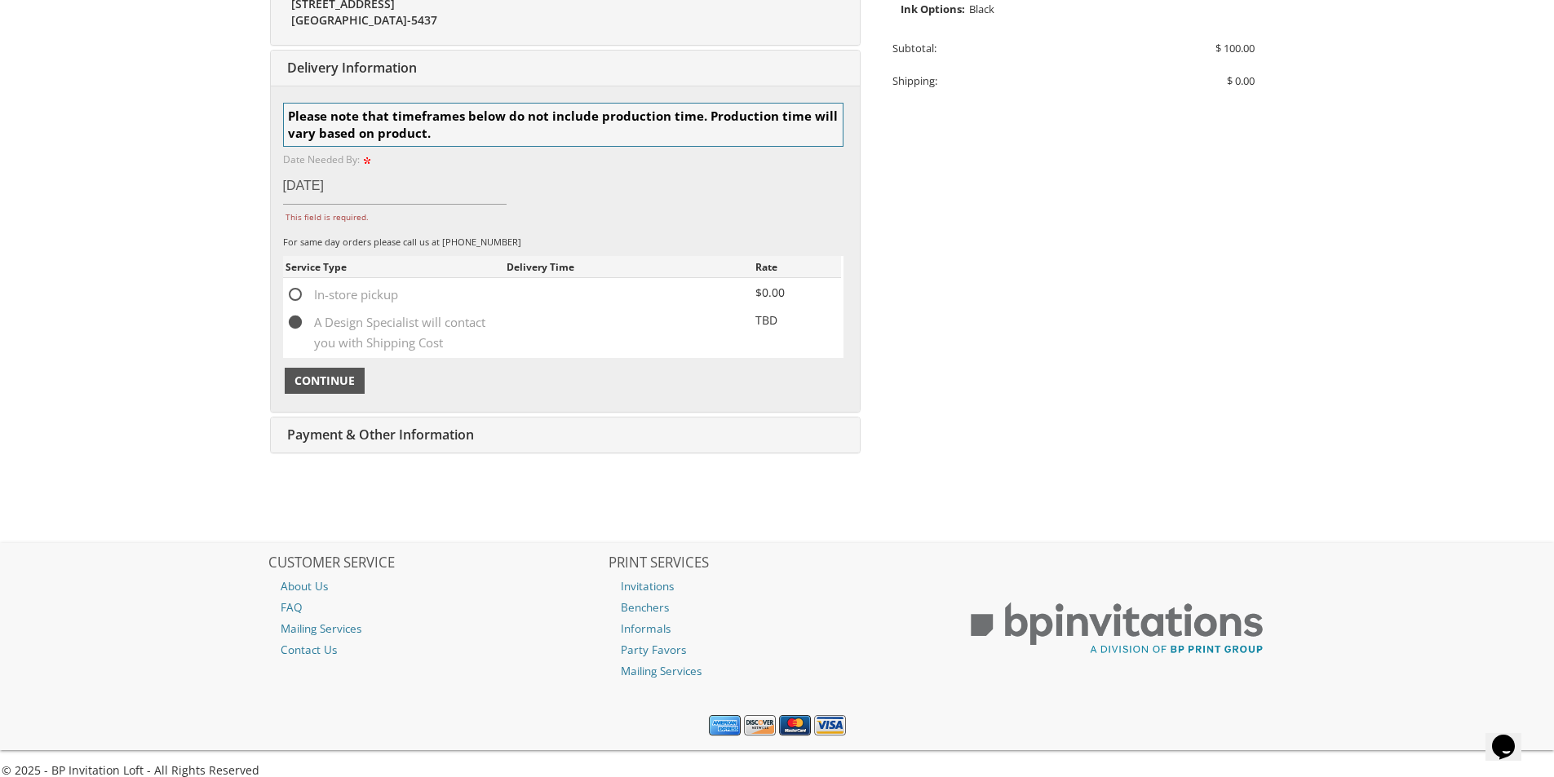
click at [342, 382] on span "Continue" at bounding box center [324, 381] width 60 height 16
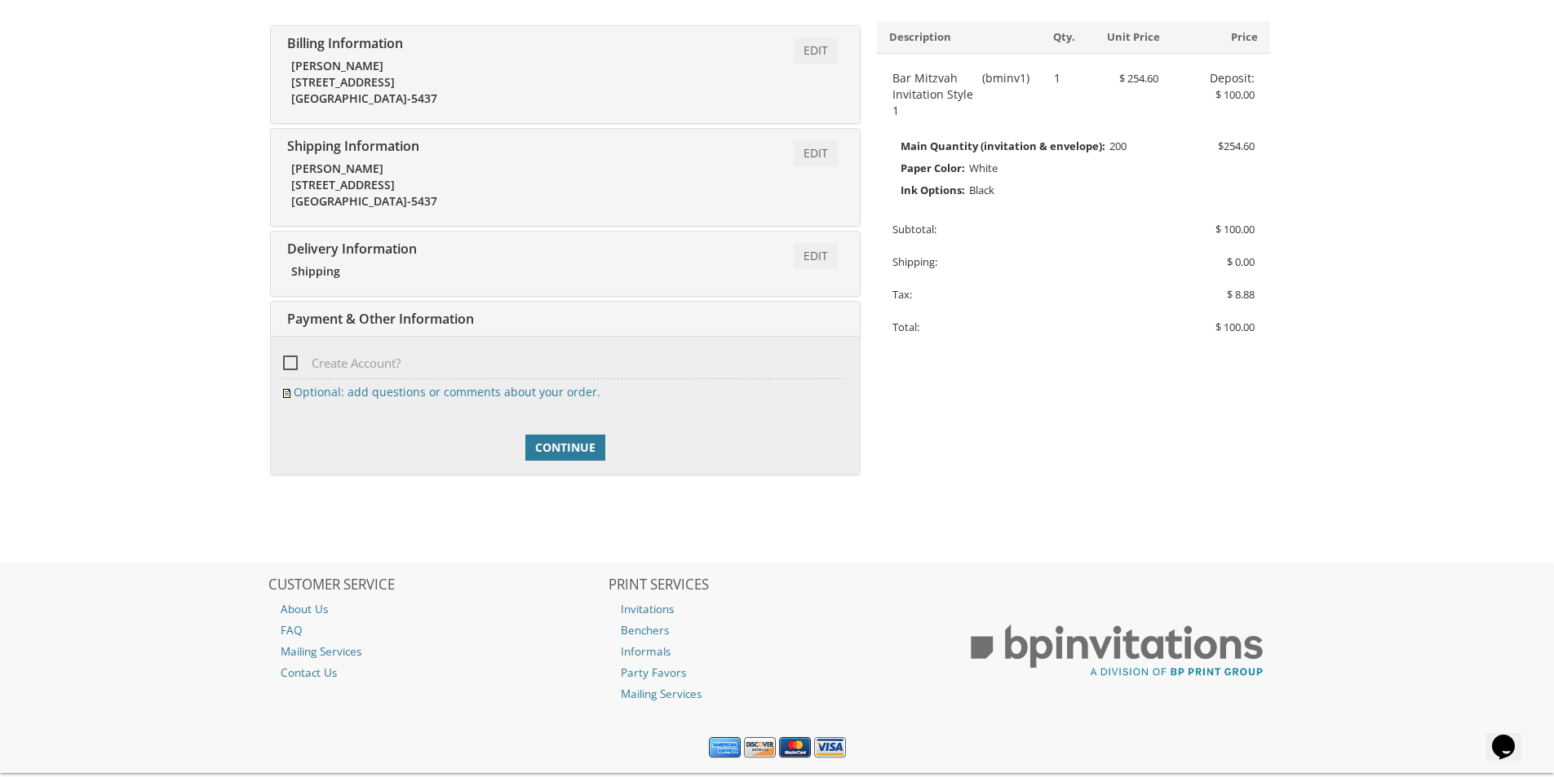
scroll to position [262, 0]
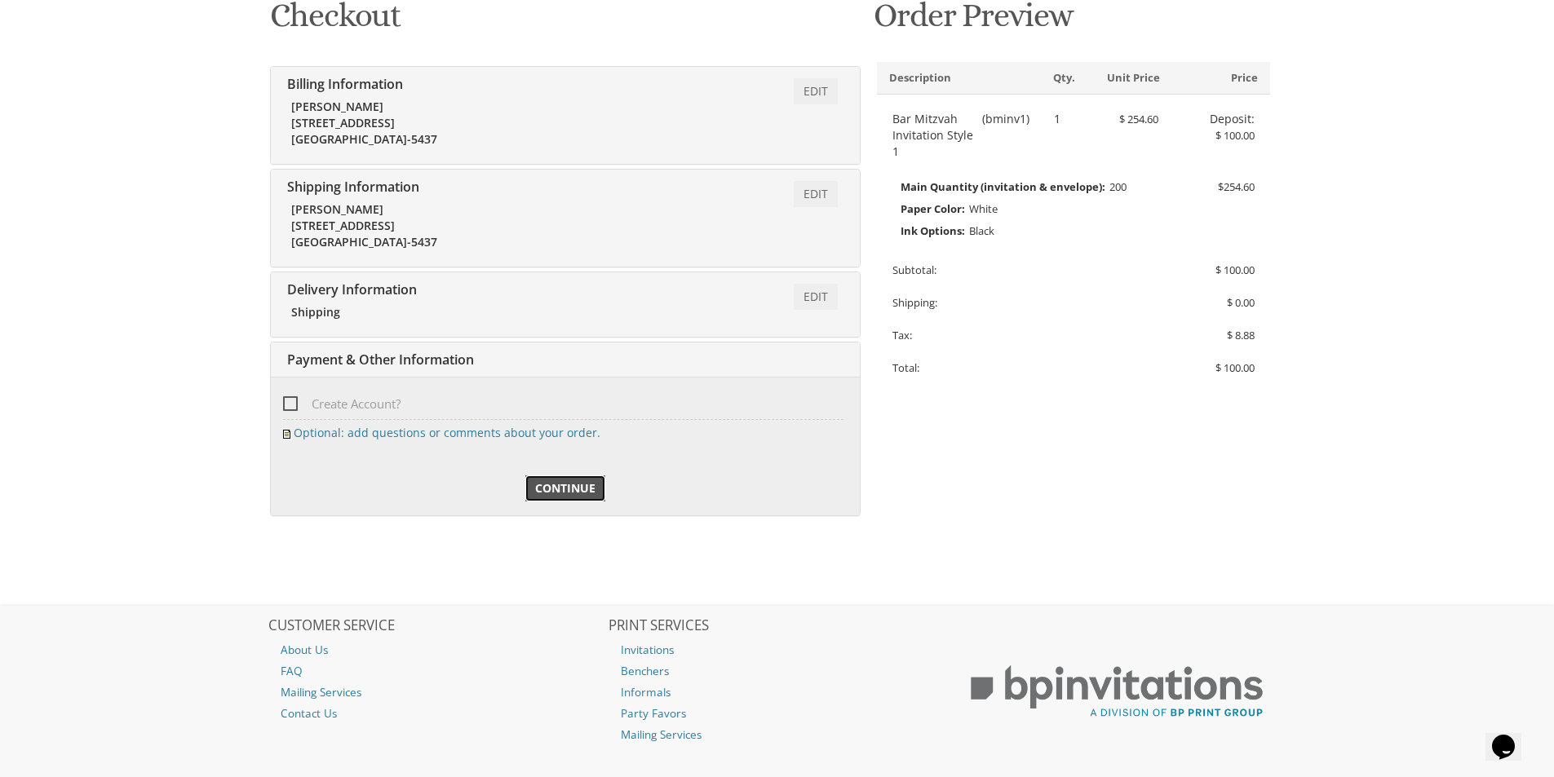
click at [572, 481] on span "Continue" at bounding box center [565, 488] width 60 height 16
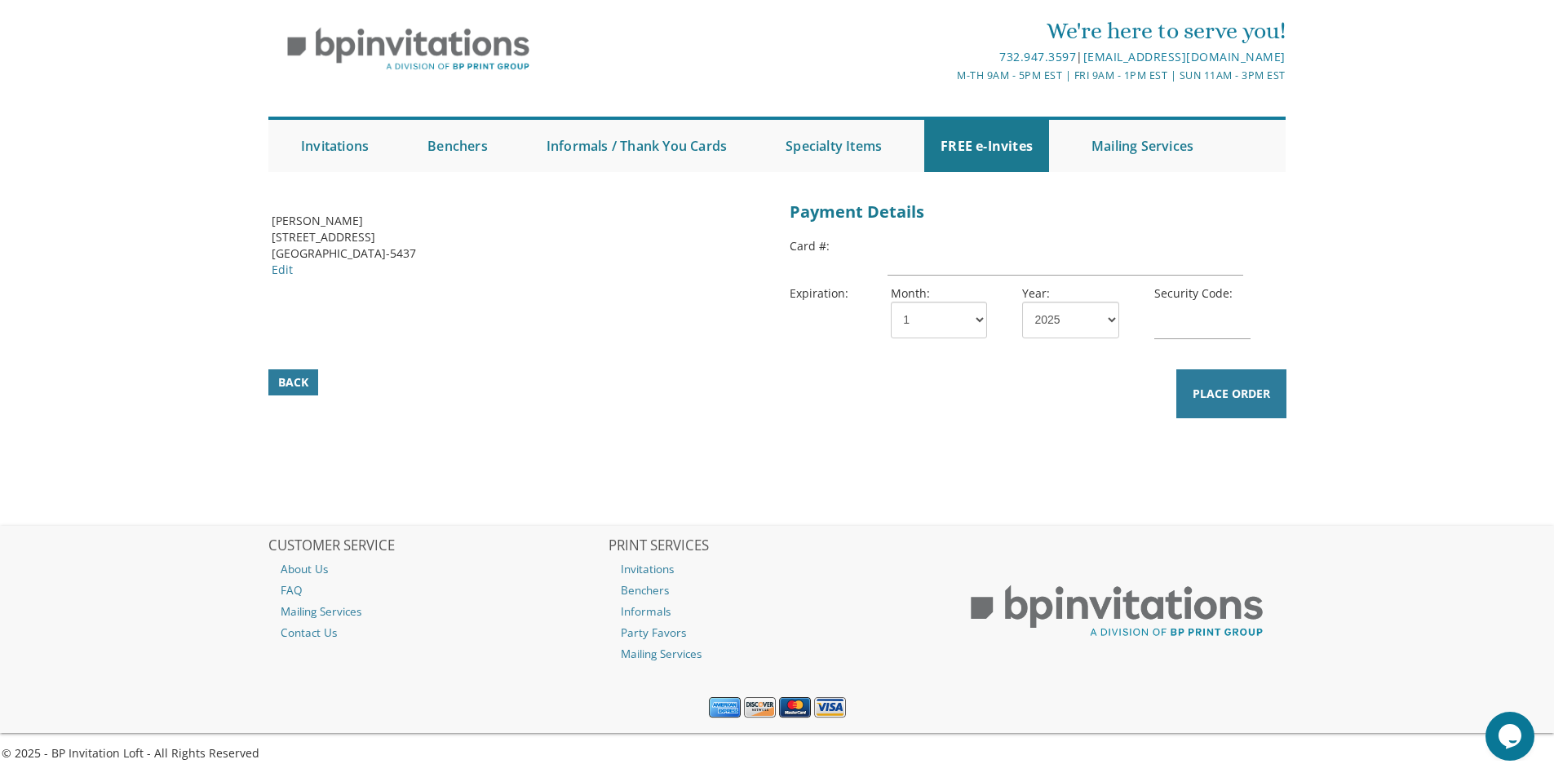
scroll to position [51, 0]
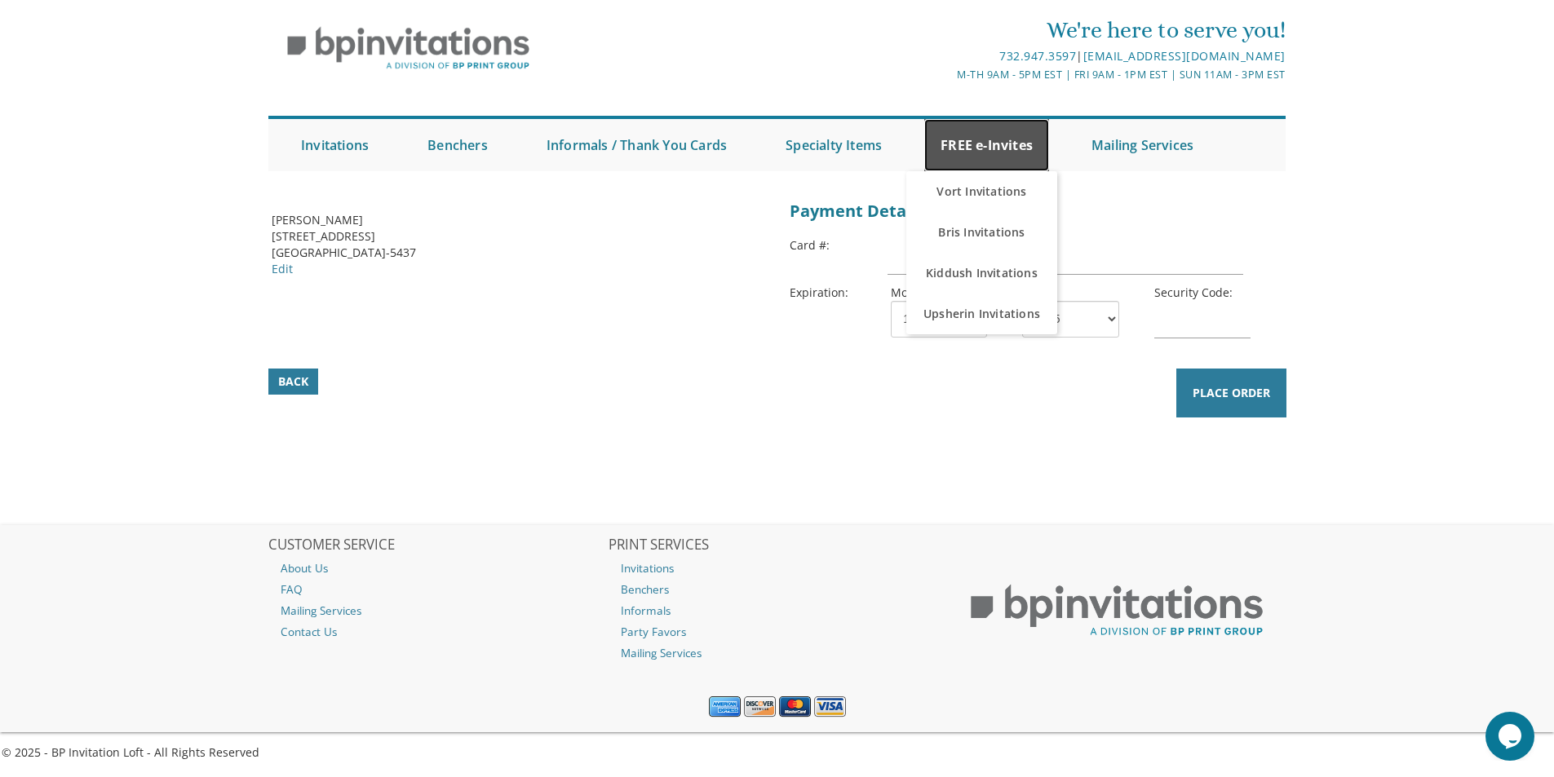
click at [1002, 147] on link "FREE e-Invites" at bounding box center [986, 145] width 125 height 52
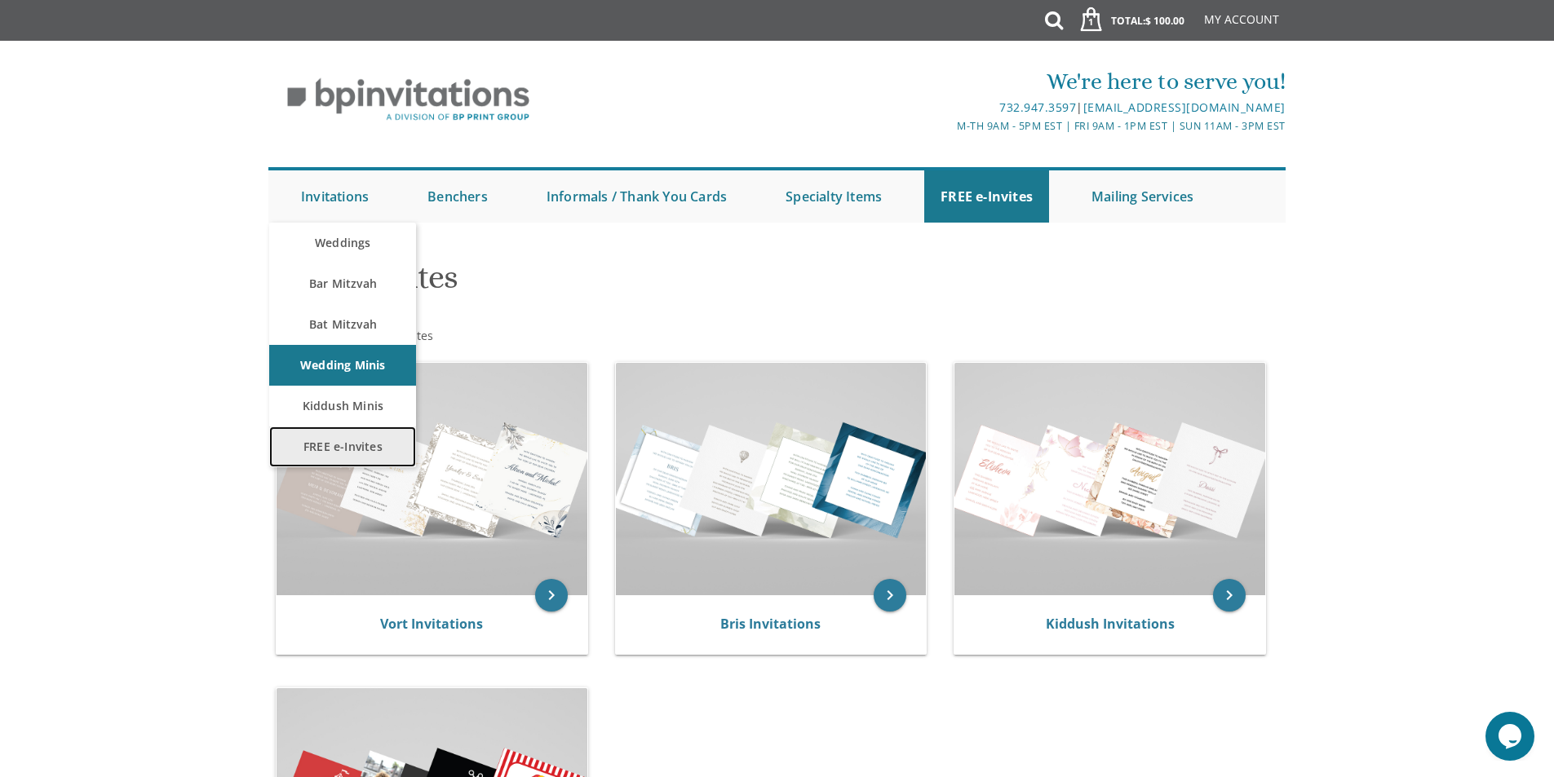
click at [365, 443] on link "FREE e-Invites" at bounding box center [342, 447] width 147 height 41
